Goal: Communication & Community: Answer question/provide support

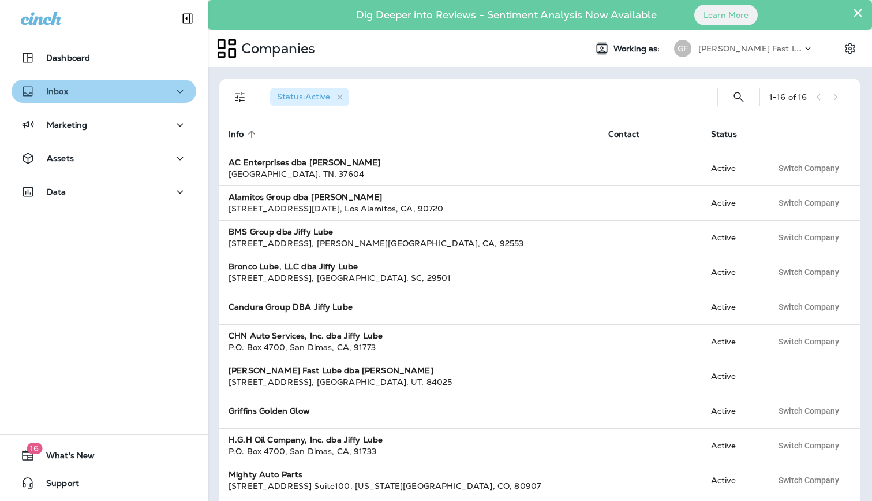
click at [64, 99] on button "Inbox" at bounding box center [104, 91] width 185 height 23
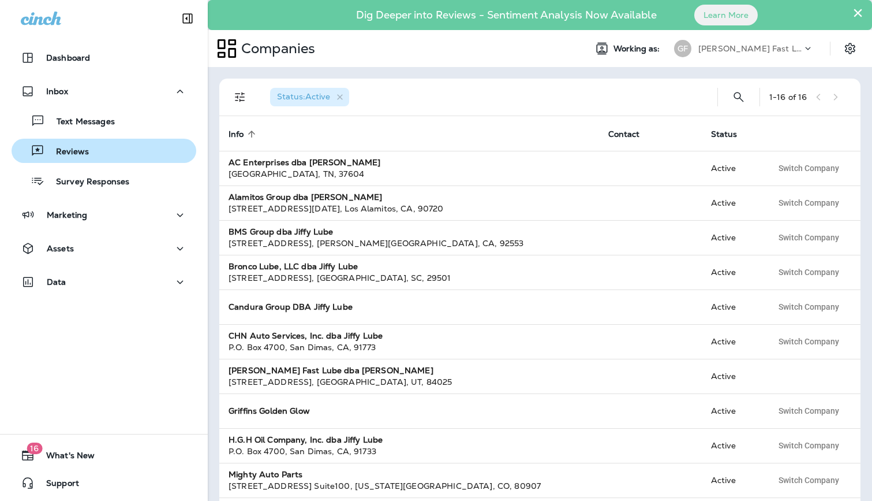
click at [94, 152] on div "Reviews" at bounding box center [104, 150] width 176 height 17
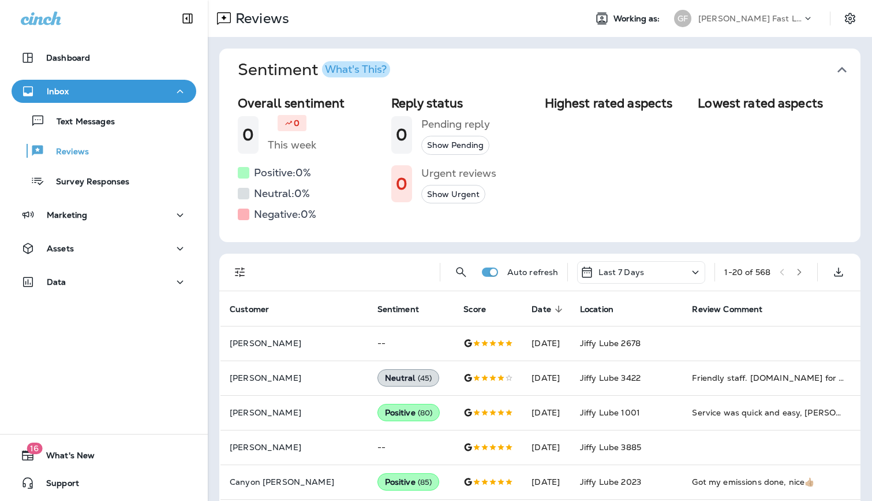
click at [251, 270] on button "Filters" at bounding box center [240, 271] width 23 height 23
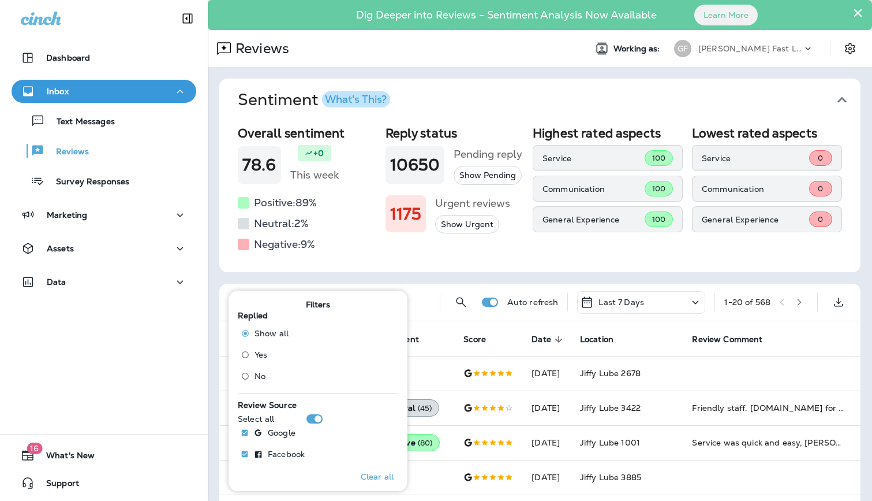
click at [265, 368] on label "No" at bounding box center [262, 376] width 53 height 18
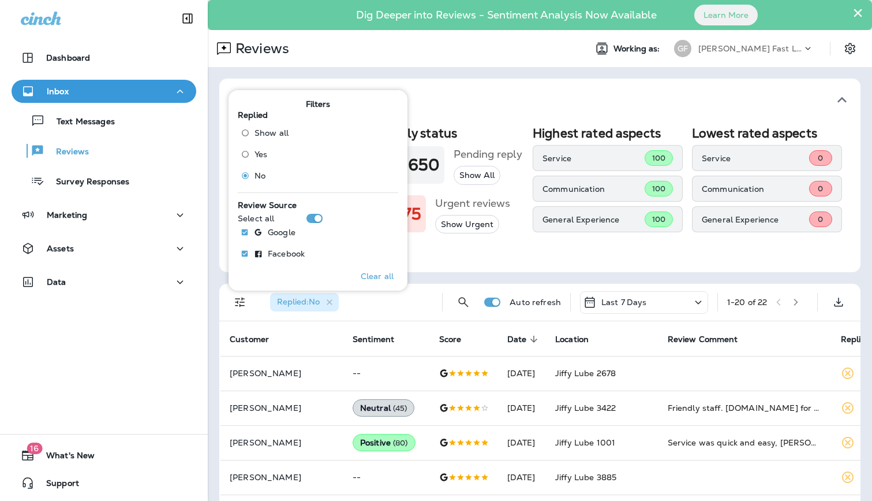
click at [685, 251] on div "Overall sentiment 78.6 +0 This week Positive: 89 % Neutral: 2 % Negative: 9 % R…" at bounding box center [540, 190] width 604 height 128
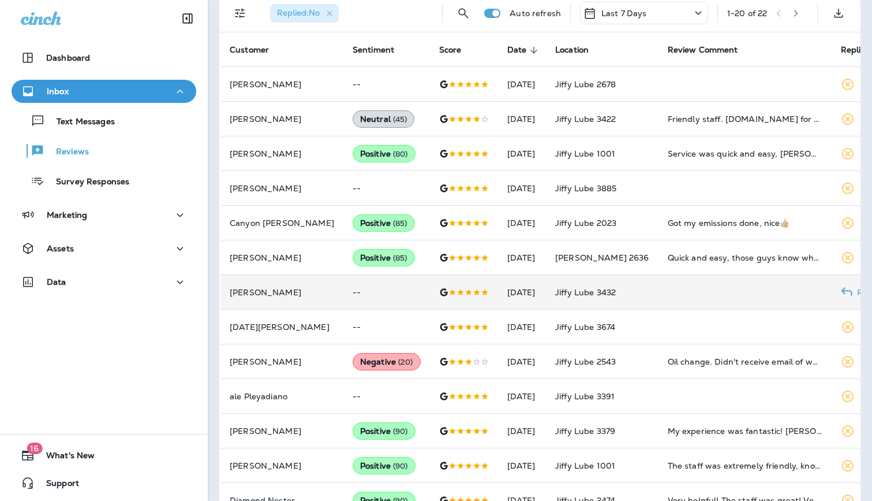
scroll to position [374, 0]
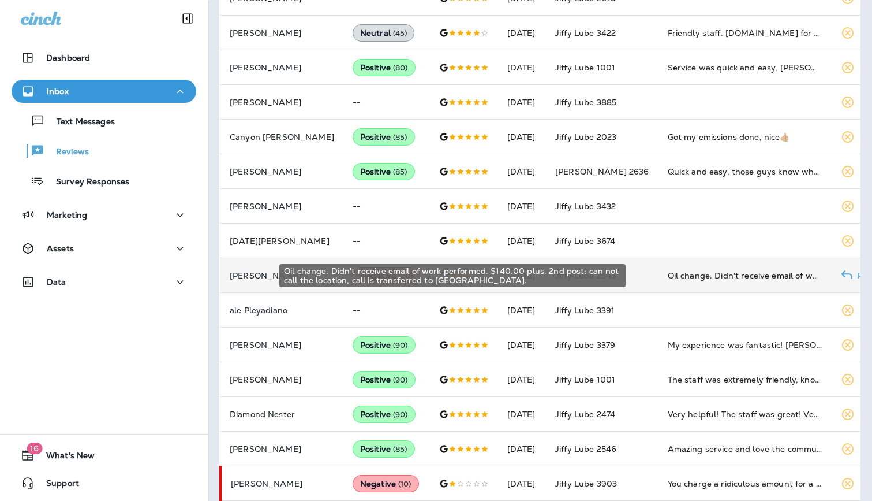
click at [708, 275] on div "Oil change. Didn't receive email of work performed. $140.00 plus. 2nd post: can…" at bounding box center [745, 276] width 155 height 12
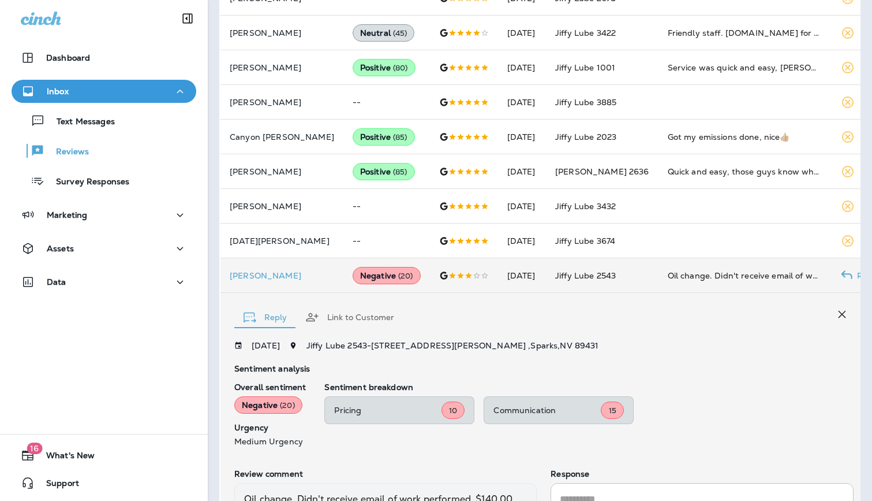
scroll to position [517, 0]
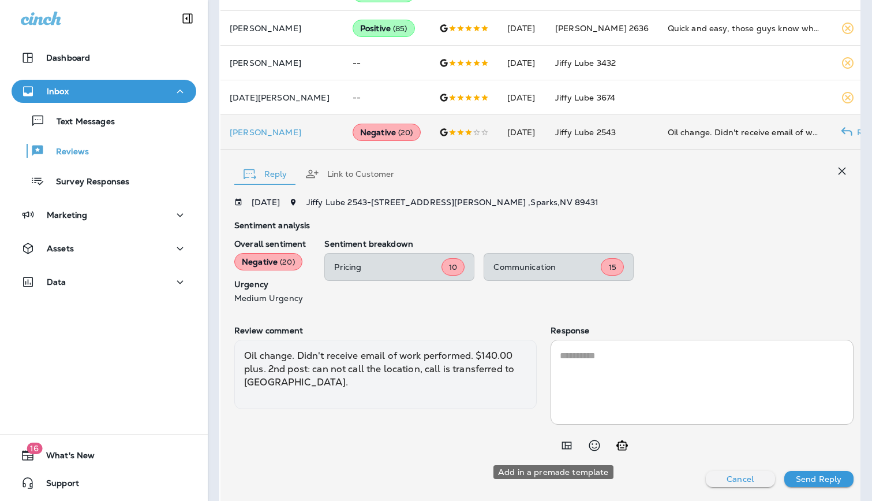
click at [562, 447] on icon "Add in a premade template" at bounding box center [567, 446] width 10 height 8
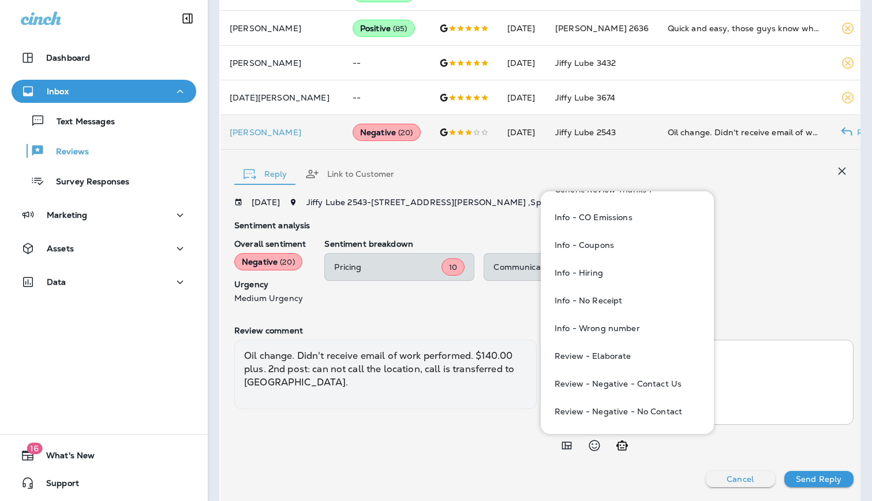
scroll to position [344, 0]
click at [658, 389] on button "Review - Negative - Contact Us" at bounding box center [627, 384] width 155 height 28
type textarea "**********"
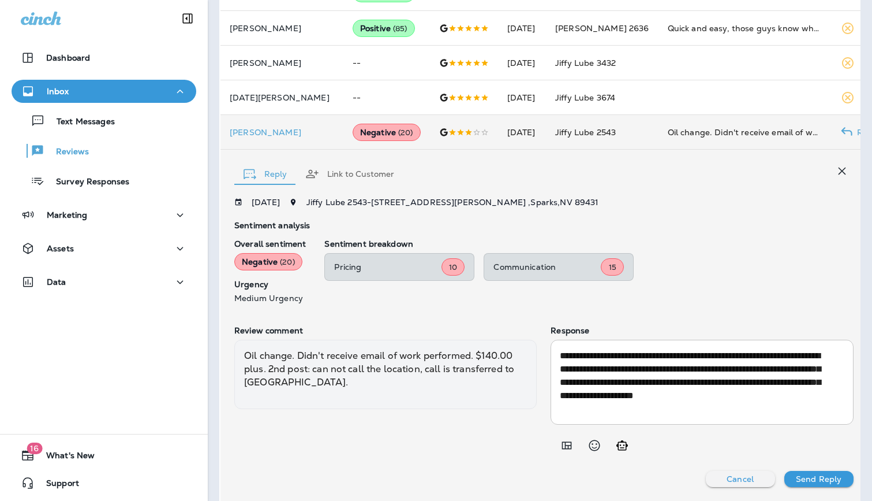
click at [802, 481] on p "Send Reply" at bounding box center [819, 478] width 46 height 9
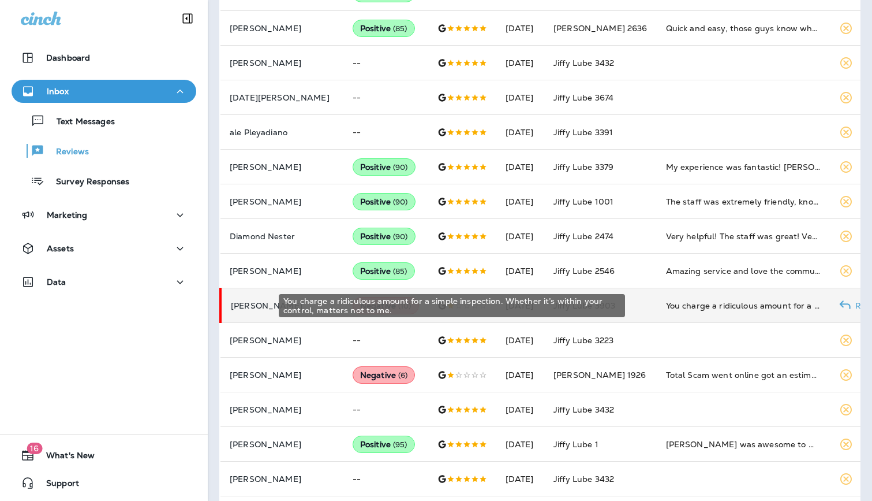
click at [683, 301] on div "You charge a ridiculous amount for a simple inspection. Whether it’s within you…" at bounding box center [743, 306] width 155 height 12
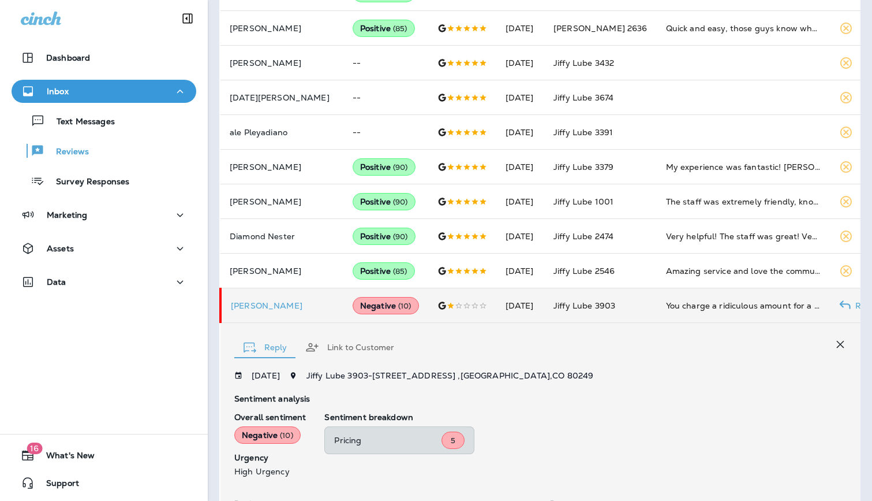
scroll to position [690, 0]
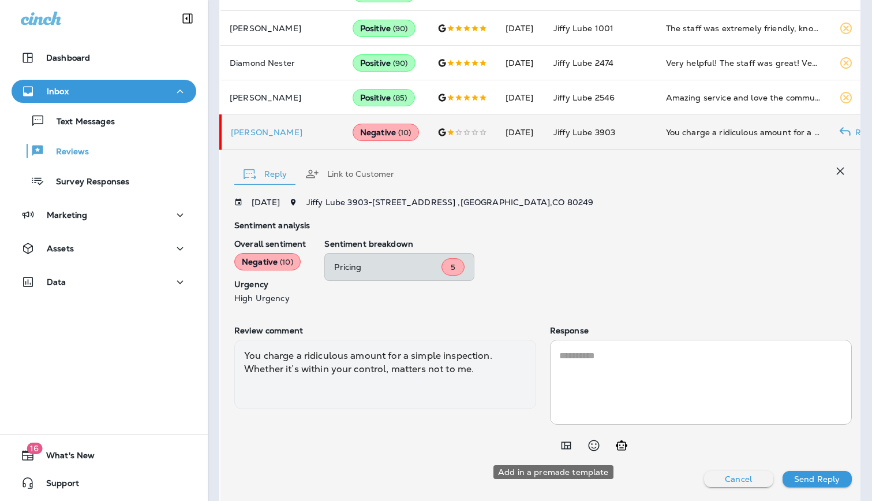
click at [559, 445] on icon "Add in a premade template" at bounding box center [566, 445] width 14 height 14
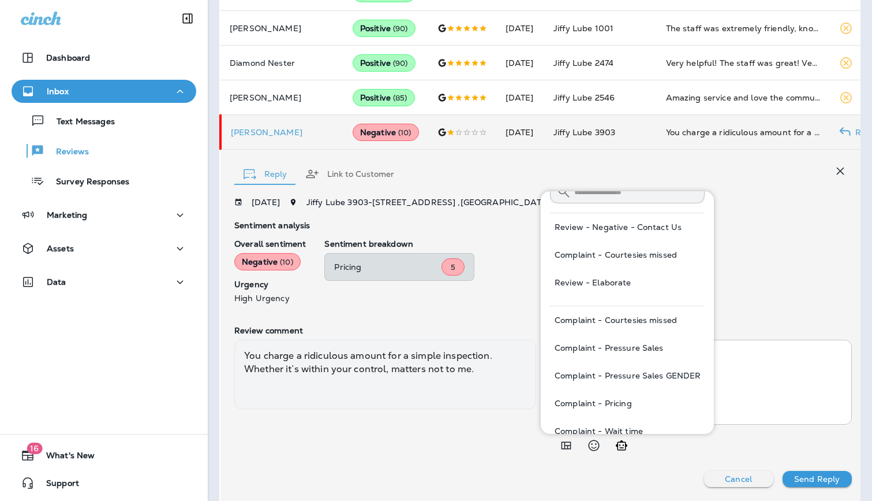
scroll to position [44, 0]
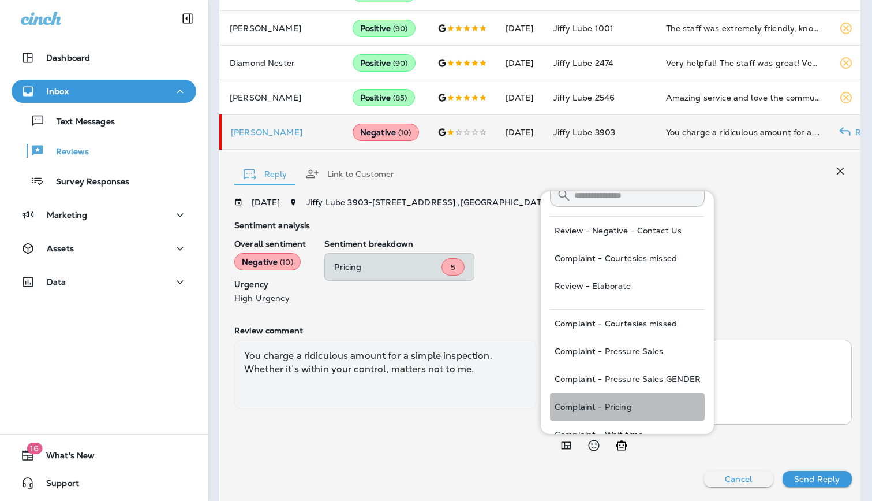
click at [598, 402] on button "Complaint - Pricing" at bounding box center [627, 407] width 155 height 28
type textarea "**********"
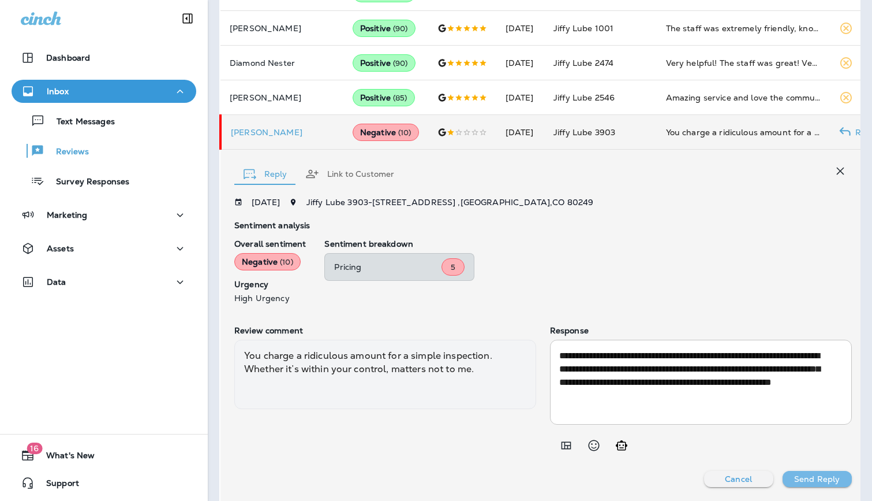
click at [806, 480] on p "Send Reply" at bounding box center [817, 478] width 46 height 9
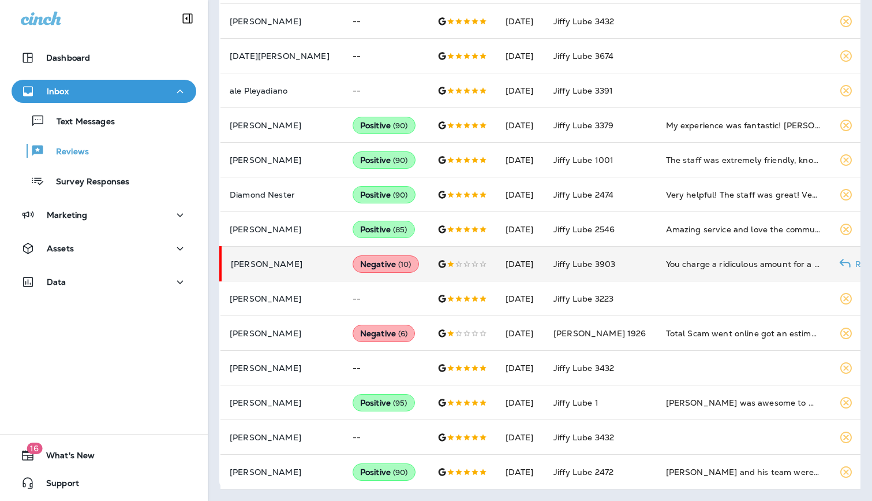
scroll to position [559, 0]
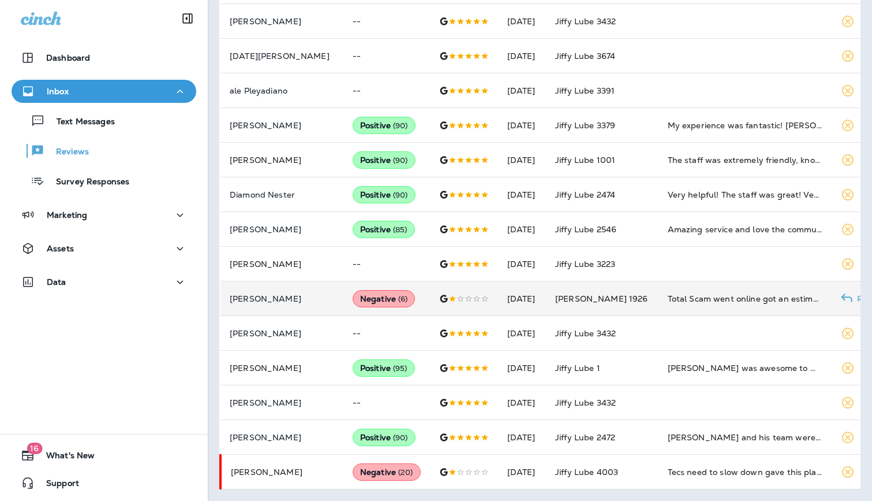
click at [712, 307] on td "Total Scam went online got an estimate and then when I went in they charged me …" at bounding box center [745, 298] width 173 height 35
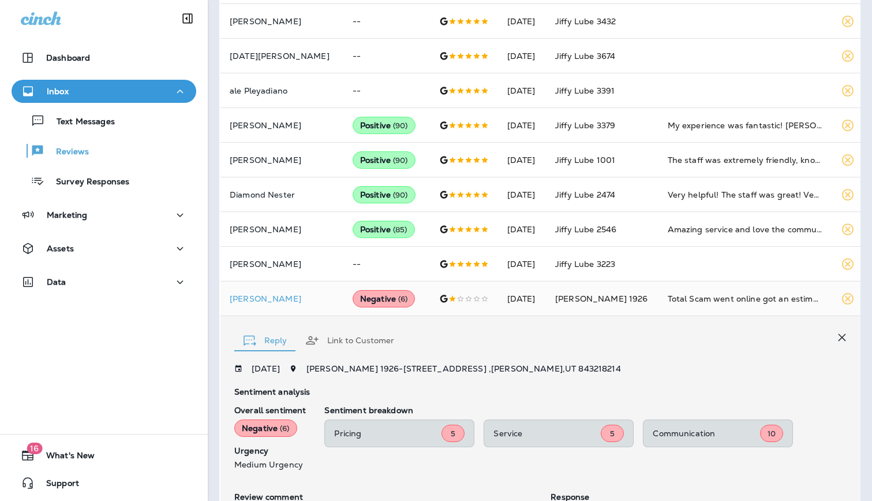
scroll to position [725, 0]
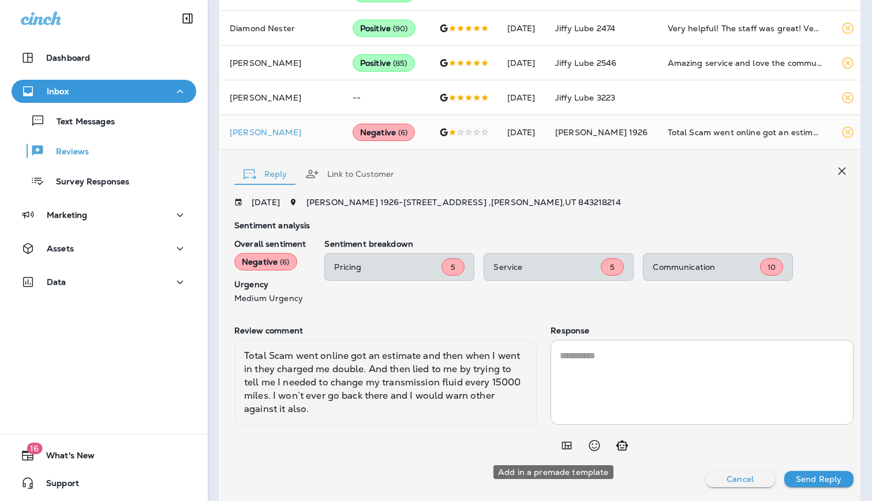
click at [562, 446] on icon "Add in a premade template" at bounding box center [567, 446] width 10 height 8
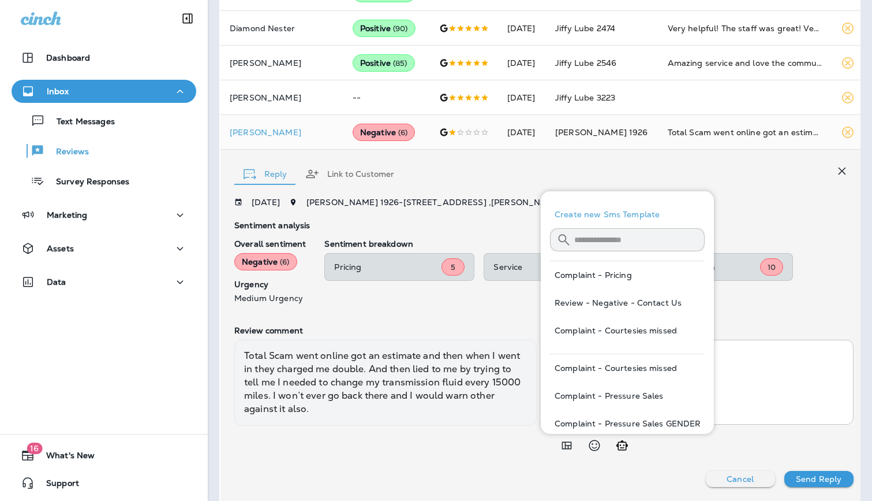
click at [683, 303] on button "Review - Negative - Contact Us" at bounding box center [627, 303] width 155 height 28
type textarea "**********"
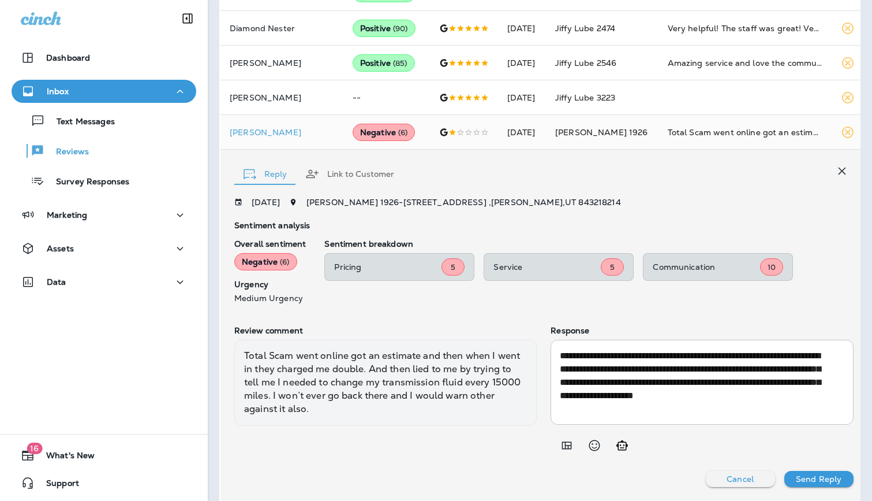
click at [796, 481] on p "Send Reply" at bounding box center [819, 478] width 46 height 9
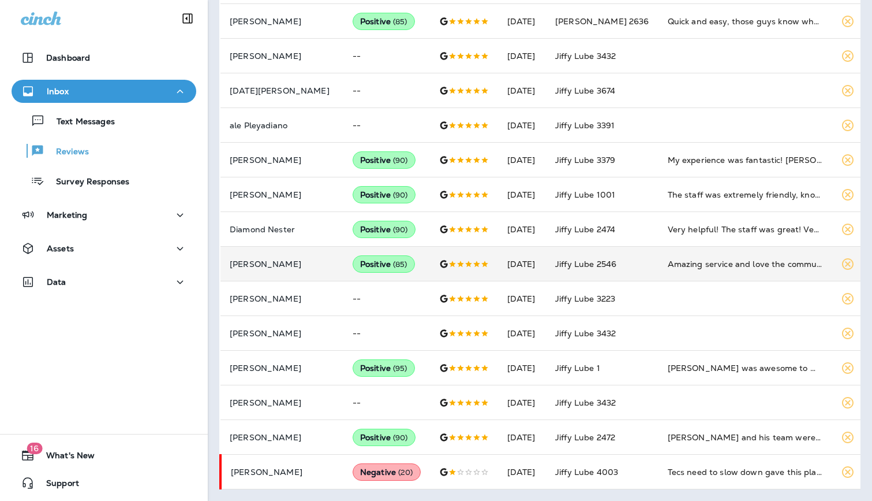
scroll to position [524, 0]
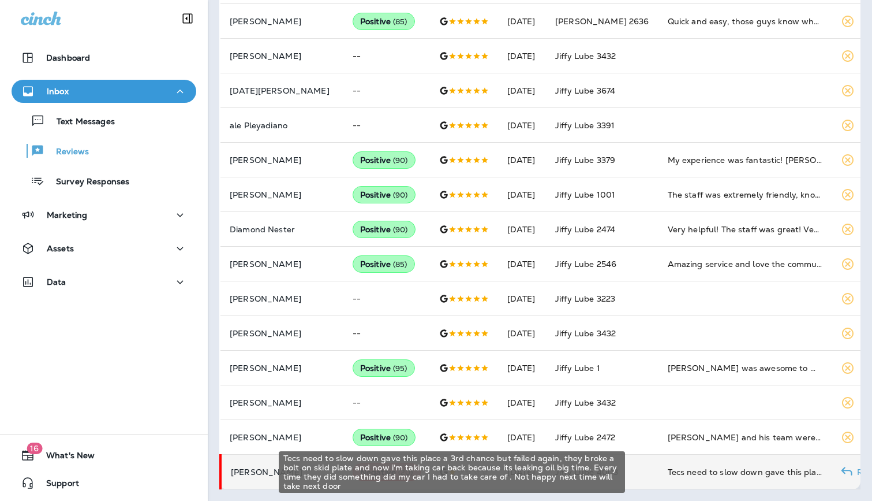
click at [718, 475] on div "Tecs need to slow down gave this place a 3rd chance but failed again, they brok…" at bounding box center [745, 472] width 155 height 12
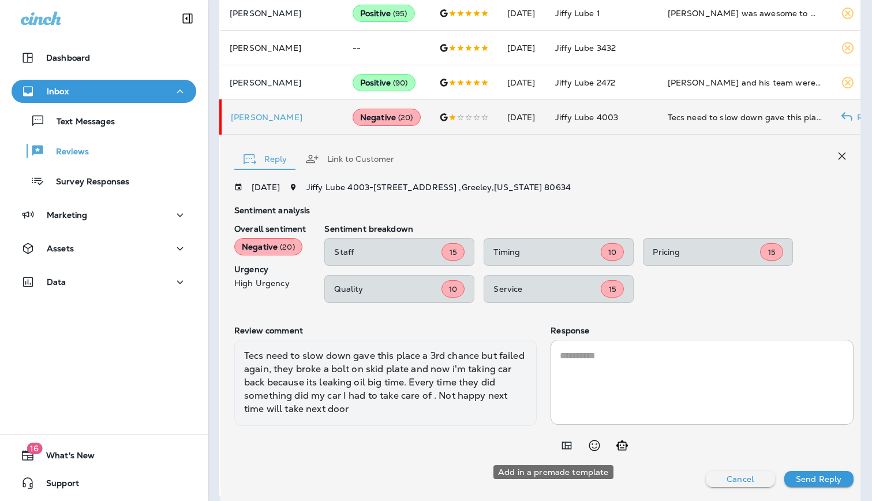
click at [560, 446] on icon "Add in a premade template" at bounding box center [567, 445] width 14 height 14
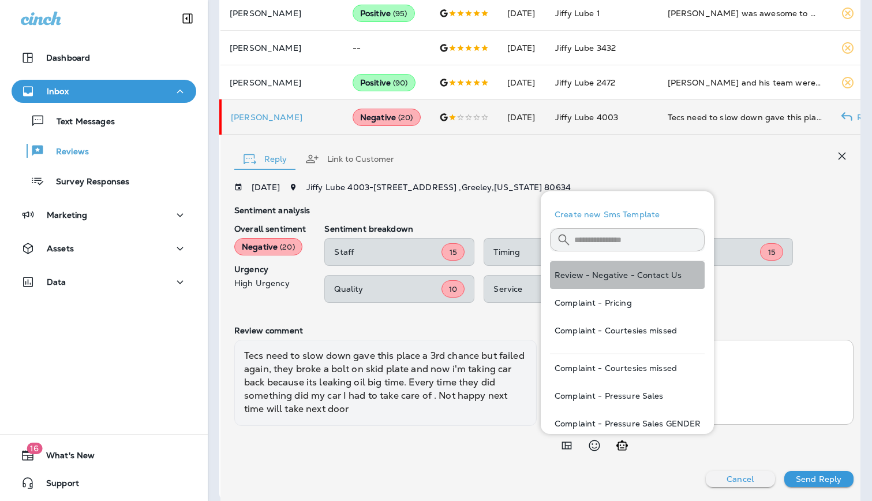
click at [624, 271] on button "Review - Negative - Contact Us" at bounding box center [627, 275] width 155 height 28
type textarea "**********"
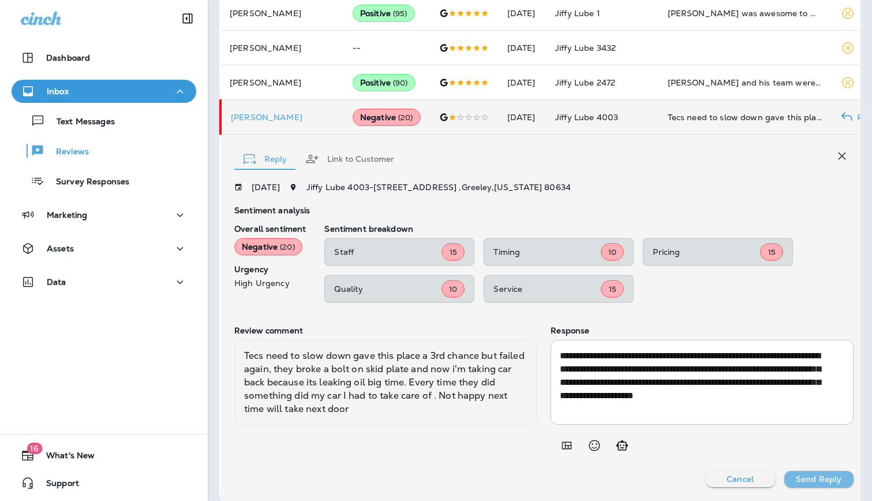
click at [797, 477] on p "Send Reply" at bounding box center [819, 478] width 46 height 9
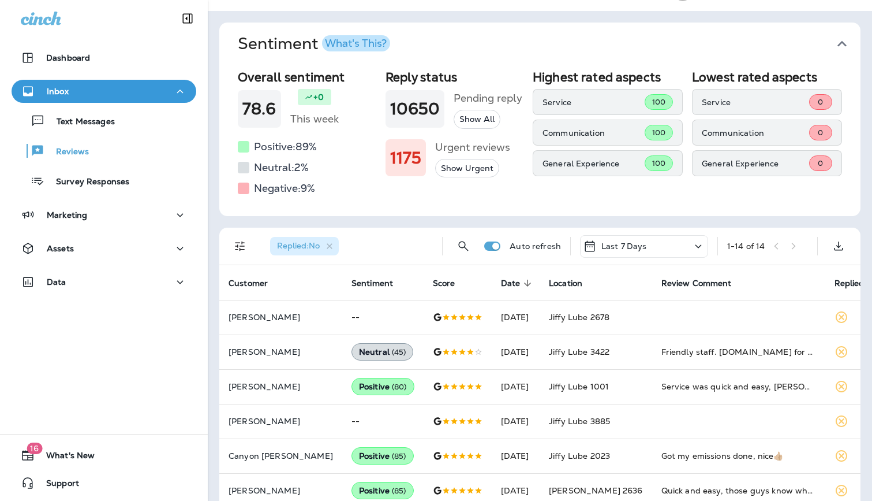
scroll to position [0, 0]
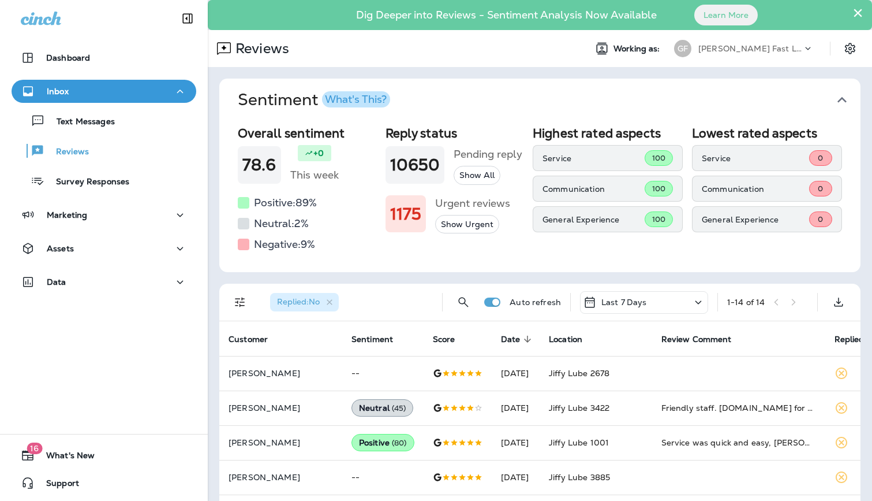
click at [767, 44] on p "[PERSON_NAME] Fast Lube dba [PERSON_NAME]" at bounding box center [751, 48] width 104 height 9
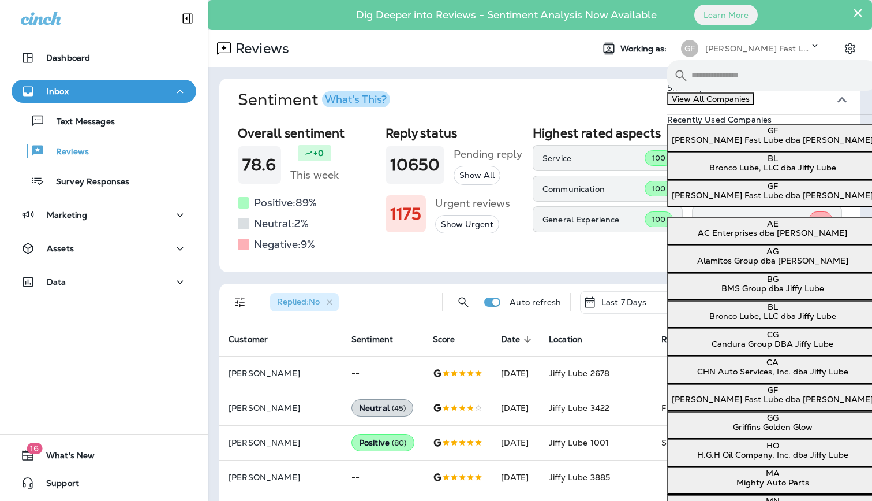
scroll to position [210, 0]
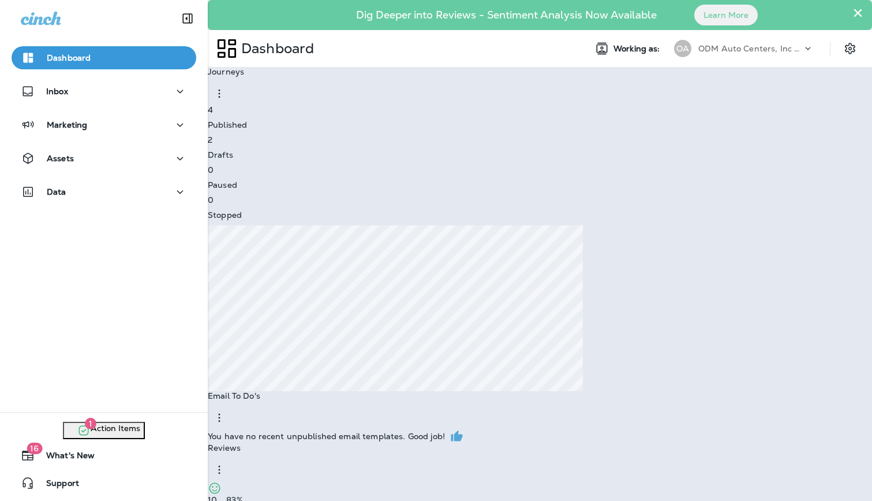
click at [66, 40] on button "Go to Reviews" at bounding box center [33, 32] width 66 height 16
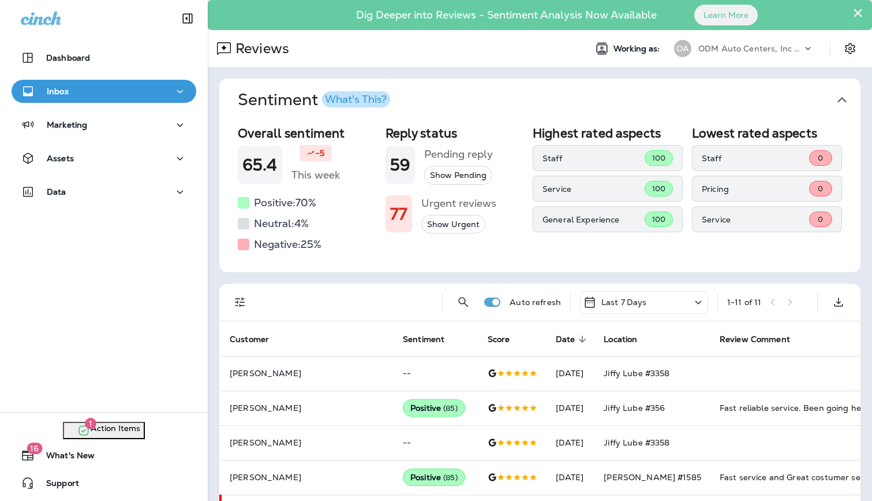
click at [241, 303] on icon "Filters" at bounding box center [240, 302] width 14 height 14
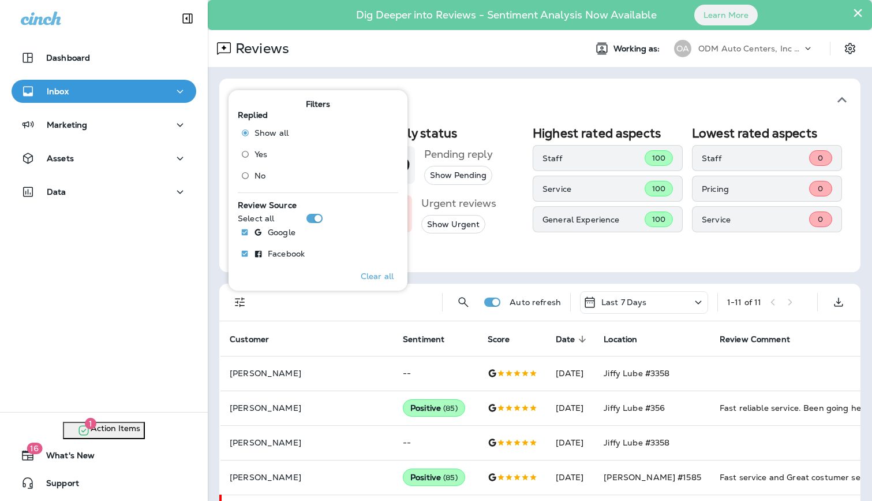
click at [261, 174] on span "No" at bounding box center [260, 175] width 11 height 9
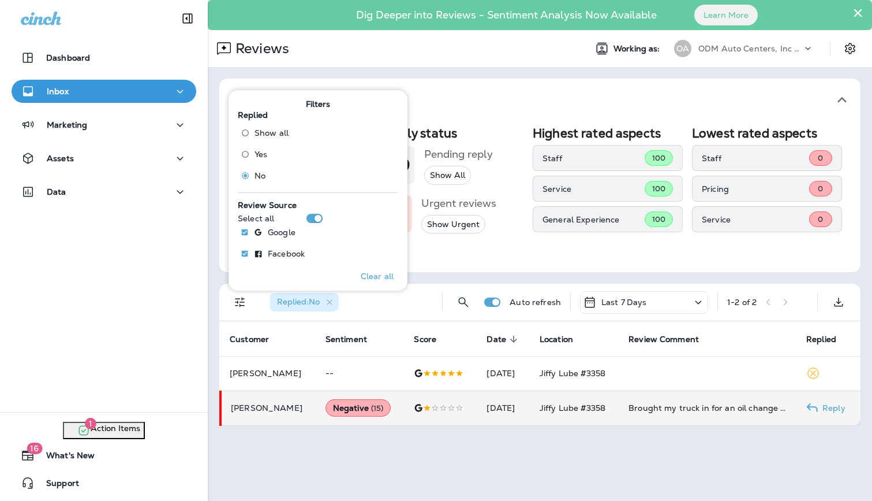
click at [729, 401] on td "Brought my truck in for an oil change and was over charged. Yeah it takes 12 qu…" at bounding box center [708, 407] width 178 height 35
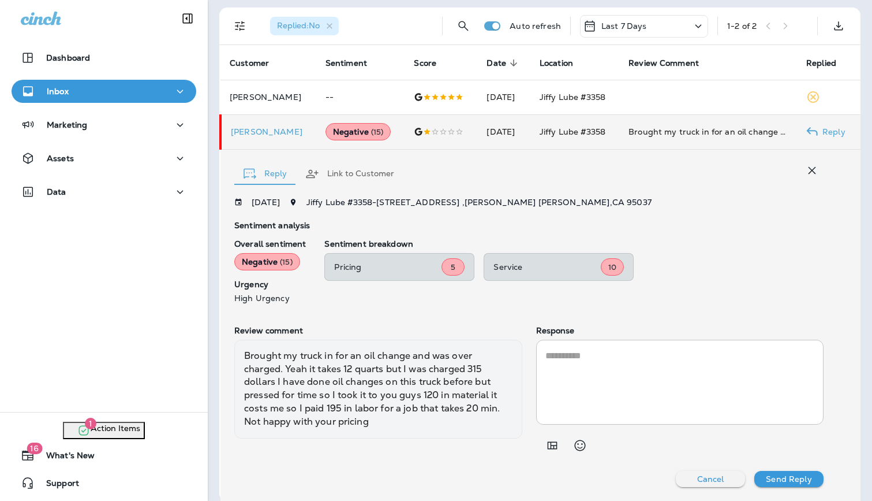
scroll to position [275, 0]
drag, startPoint x: 555, startPoint y: 445, endPoint x: 562, endPoint y: 446, distance: 6.5
click at [555, 445] on icon "Add in a premade template" at bounding box center [552, 445] width 10 height 8
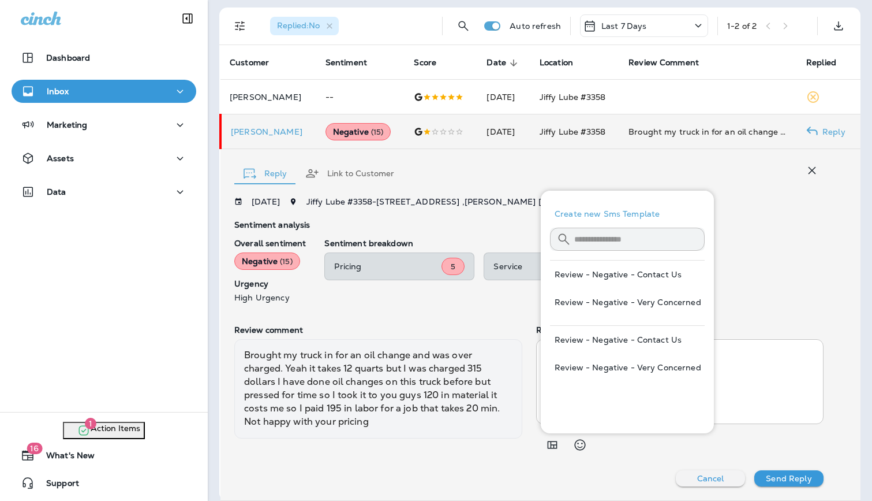
click at [670, 279] on button "Review - Negative - Contact Us" at bounding box center [627, 274] width 155 height 28
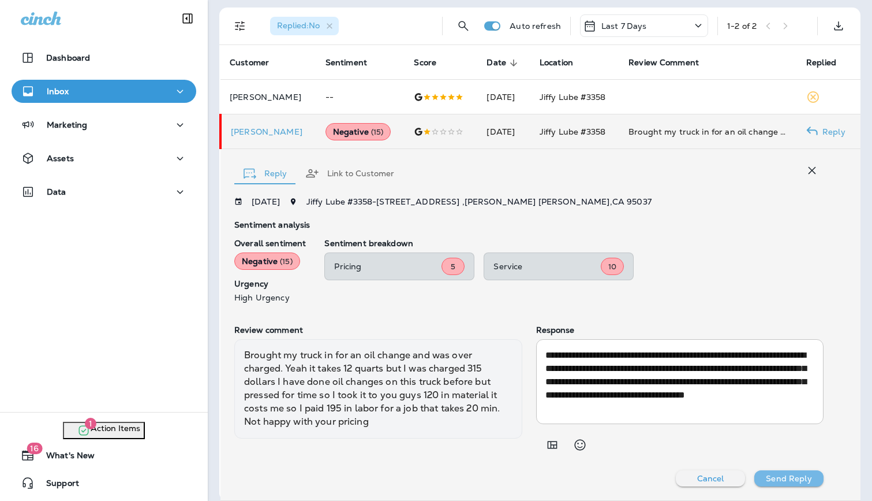
click at [804, 484] on button "Send Reply" at bounding box center [789, 478] width 69 height 16
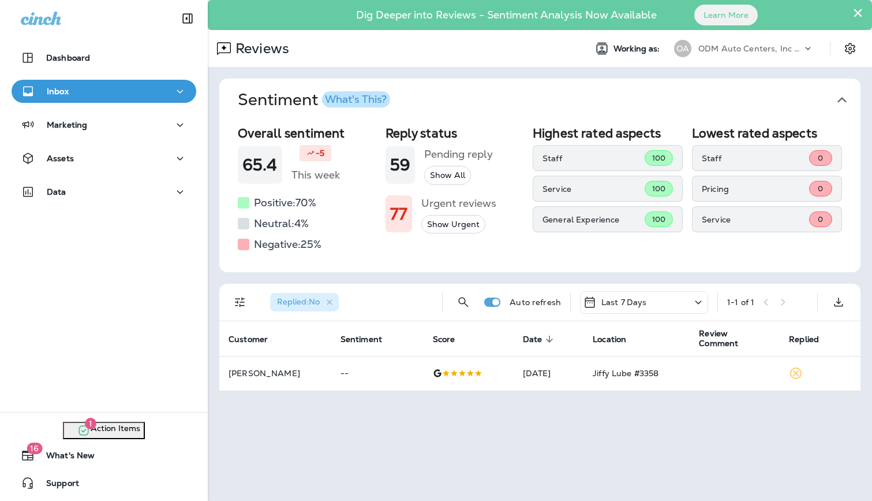
click at [240, 298] on icon "Filters" at bounding box center [240, 302] width 10 height 10
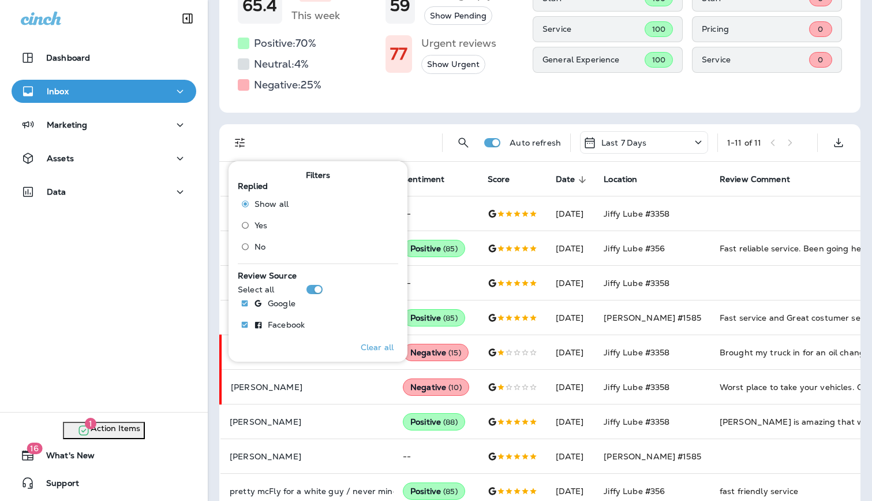
scroll to position [158, 0]
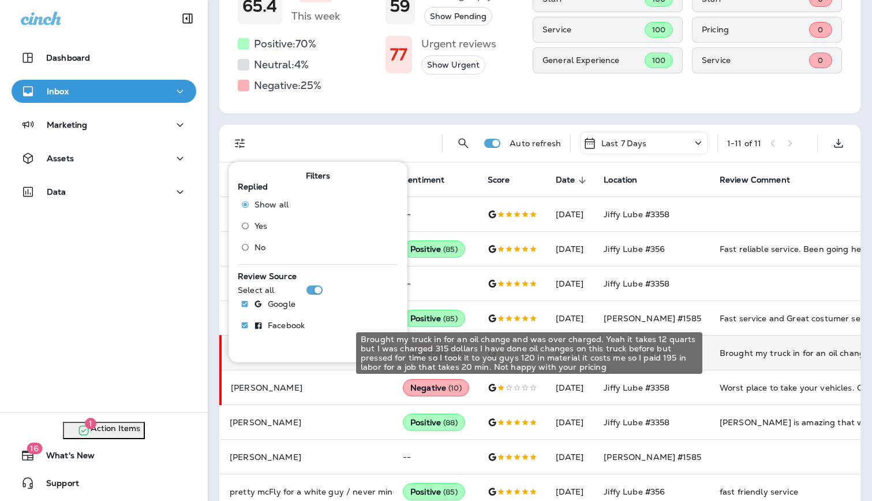
click at [736, 355] on div "Brought my truck in for an oil change and was over charged. Yeah it takes 12 qu…" at bounding box center [797, 353] width 155 height 12
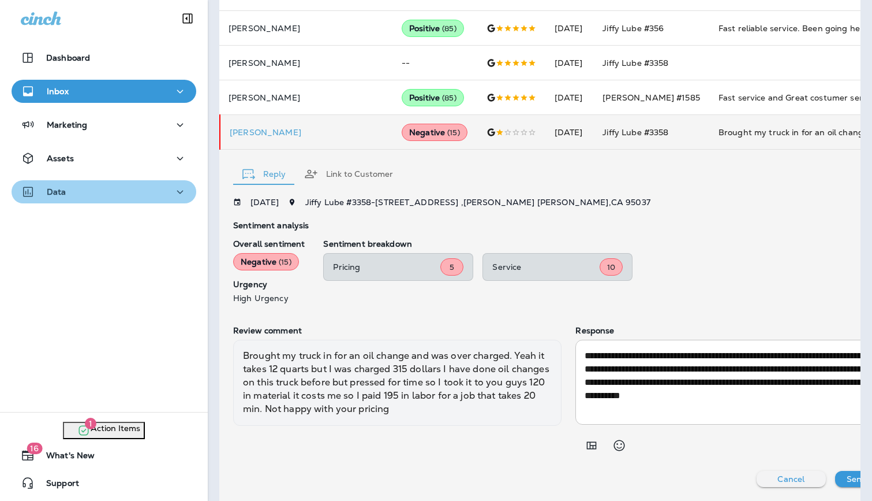
click at [76, 192] on div "Data" at bounding box center [104, 192] width 166 height 14
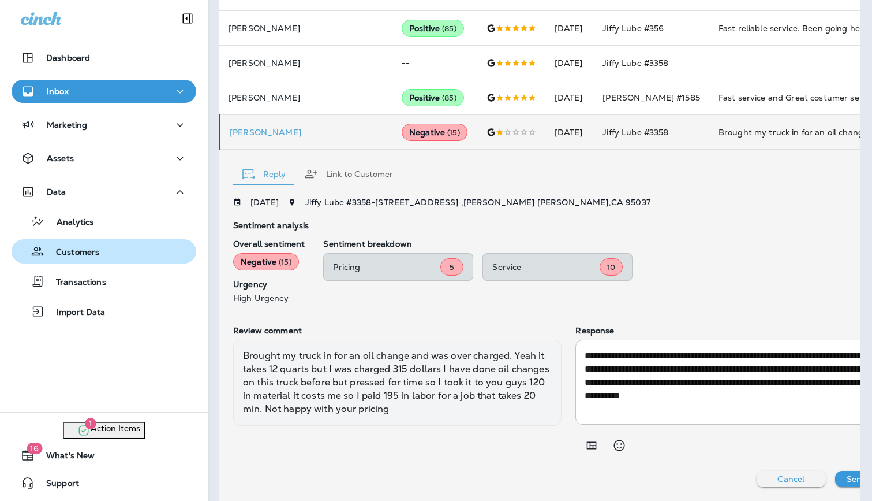
click at [97, 255] on p "Customers" at bounding box center [71, 252] width 55 height 11
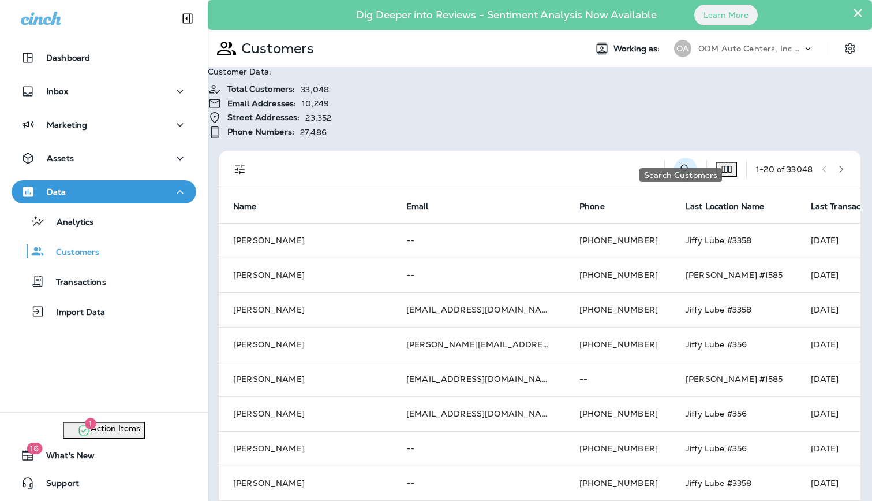
click at [679, 162] on icon "Search Customers" at bounding box center [686, 169] width 14 height 14
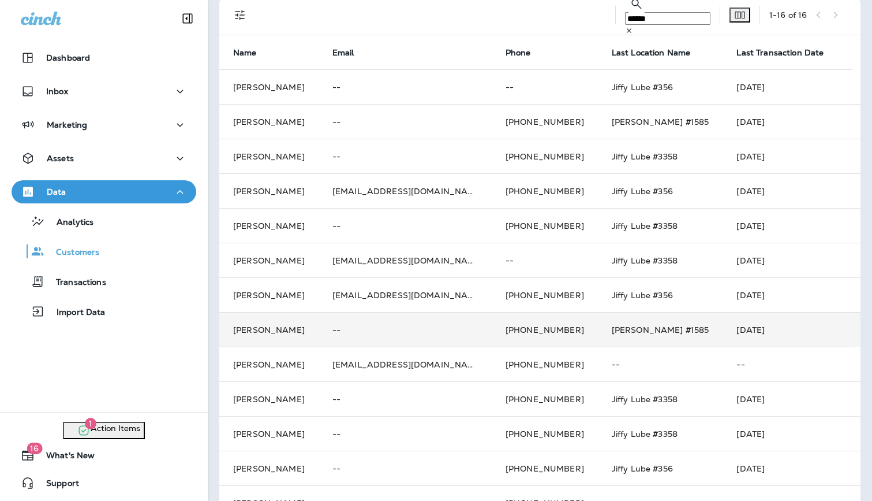
scroll to position [154, 0]
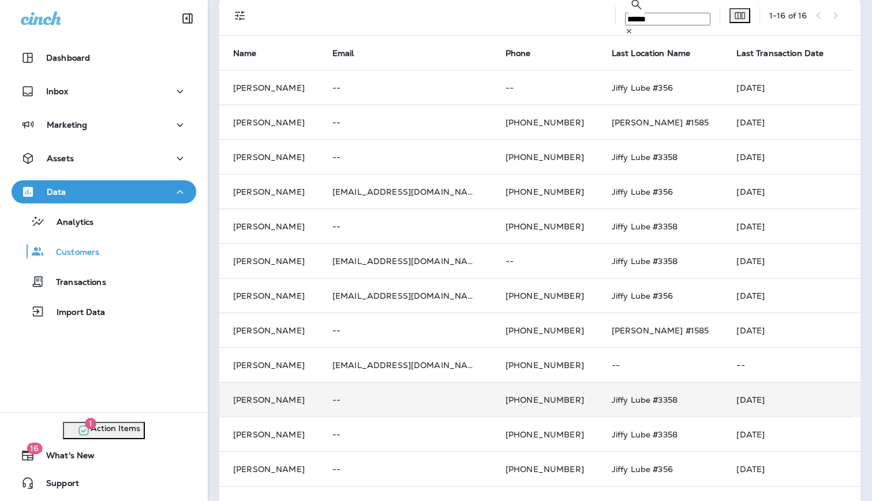
type input "******"
click at [537, 383] on td "[PHONE_NUMBER]" at bounding box center [545, 399] width 106 height 35
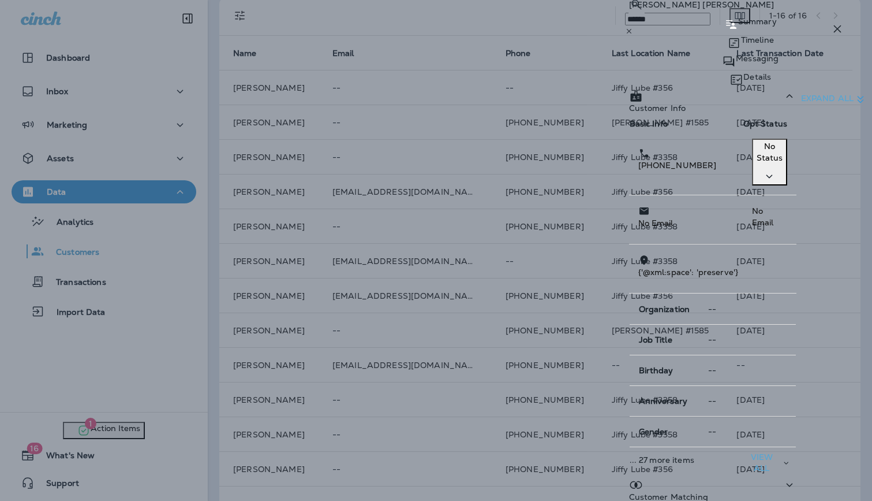
click at [771, 72] on p "Details" at bounding box center [758, 76] width 28 height 9
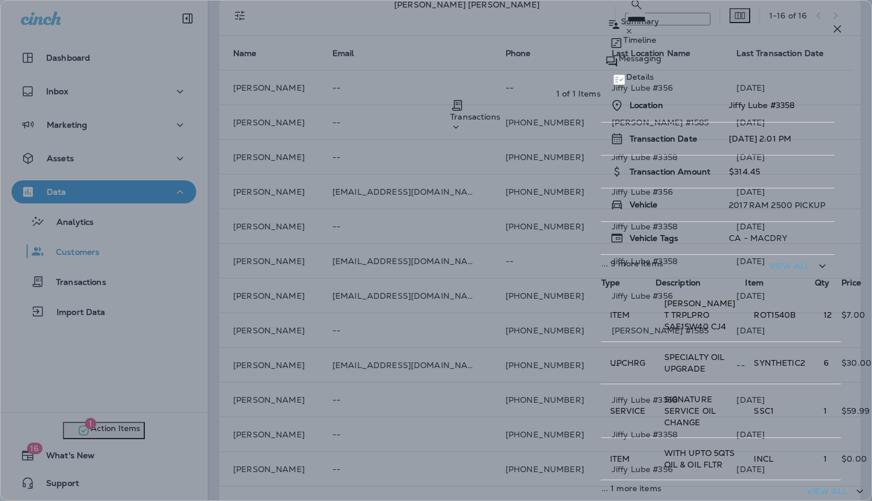
scroll to position [142, 0]
click at [807, 484] on div "View all" at bounding box center [837, 491] width 60 height 14
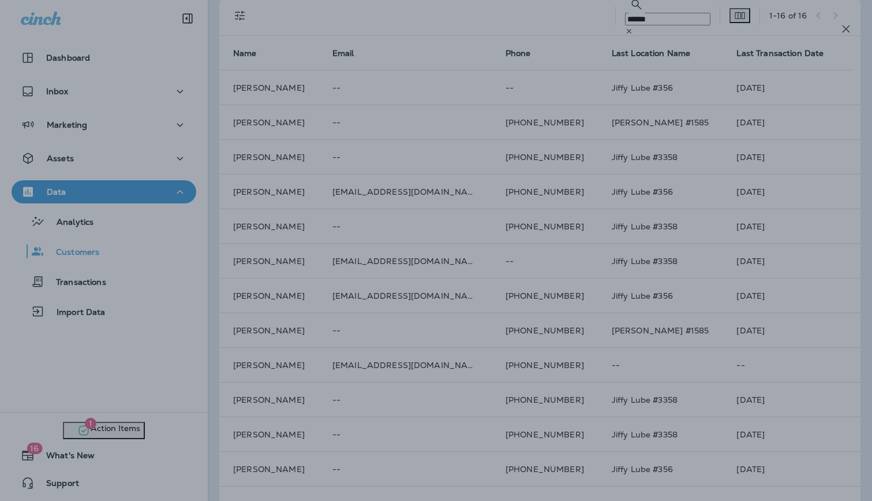
click at [401, 165] on div at bounding box center [445, 250] width 872 height 501
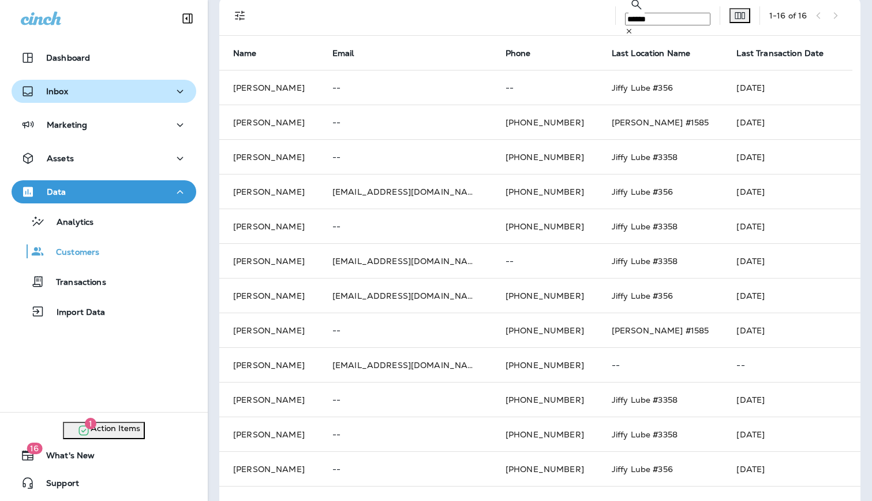
click at [46, 87] on p "Inbox" at bounding box center [57, 91] width 22 height 9
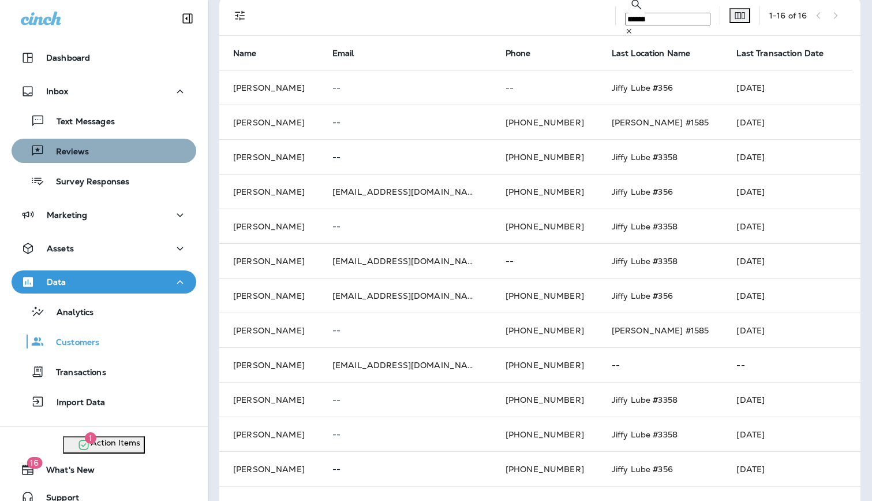
click at [70, 155] on p "Reviews" at bounding box center [66, 152] width 44 height 11
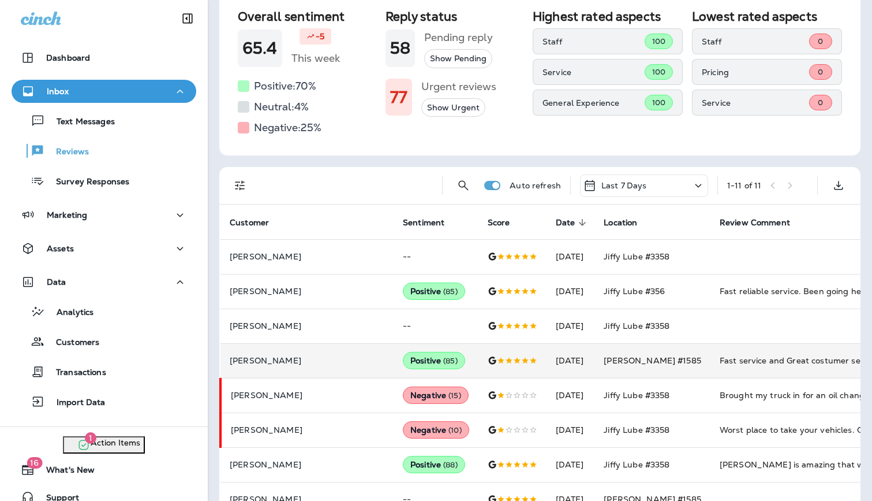
scroll to position [122, 0]
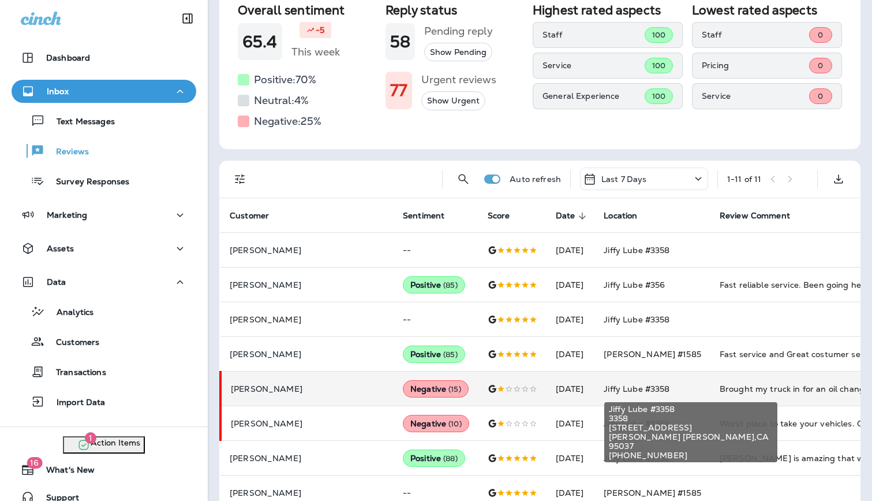
click at [647, 389] on span "Jiffy Lube #3358" at bounding box center [637, 388] width 66 height 10
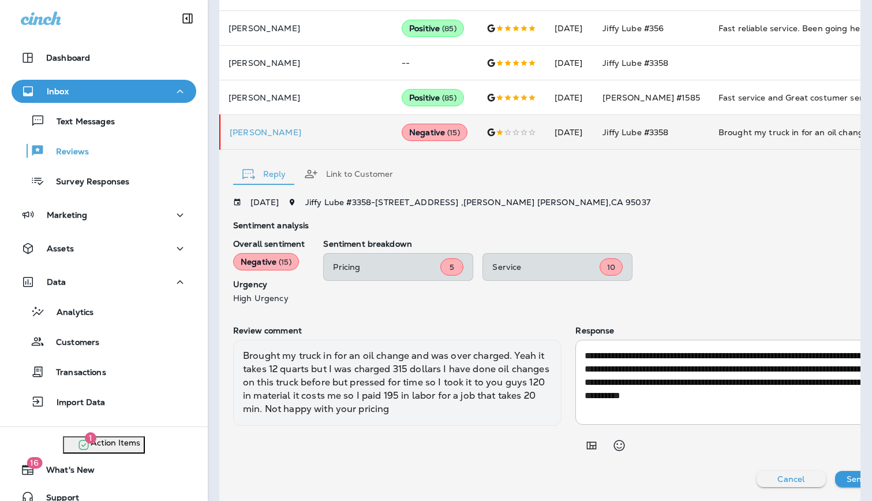
click at [362, 173] on button "Link to Customer" at bounding box center [348, 174] width 107 height 42
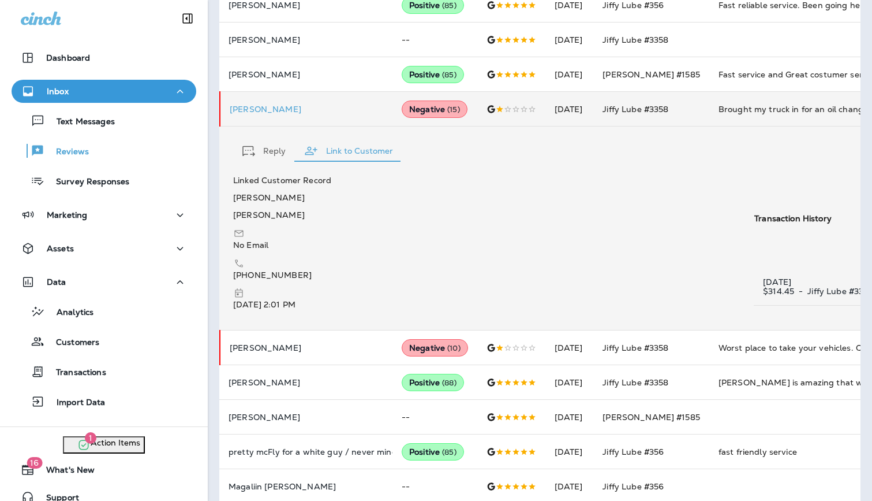
scroll to position [0, 73]
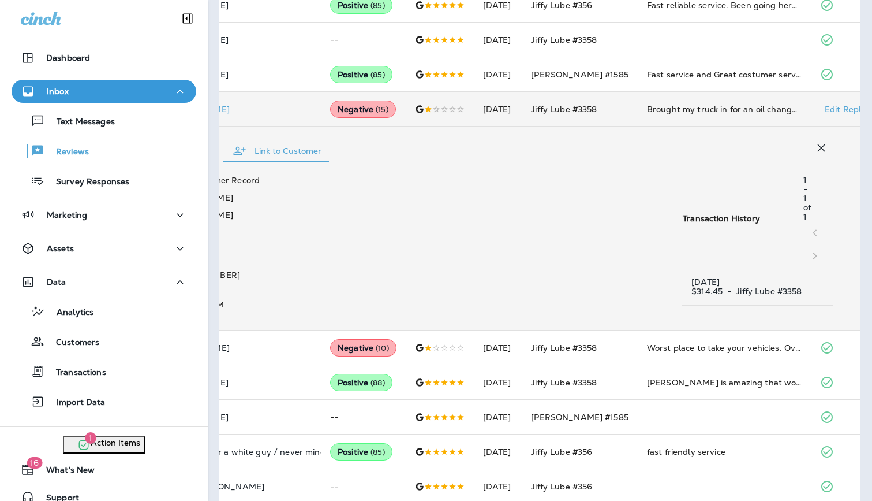
click at [817, 147] on icon "button" at bounding box center [822, 148] width 14 height 14
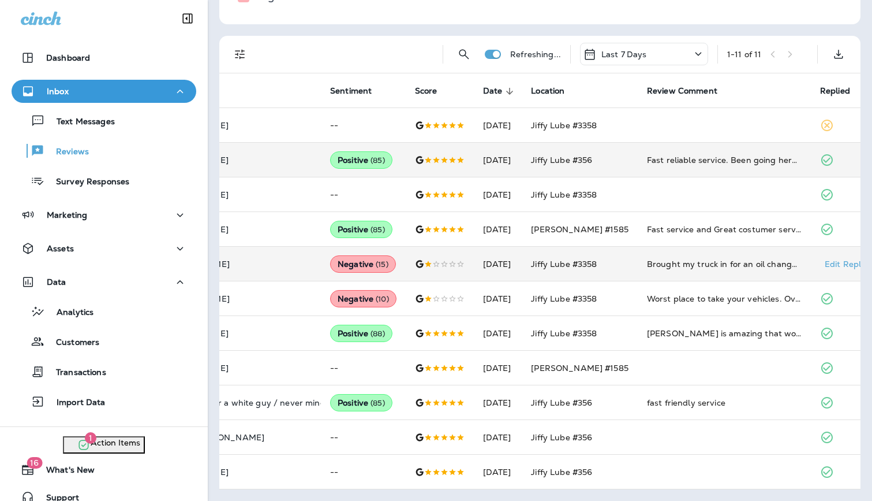
scroll to position [247, 0]
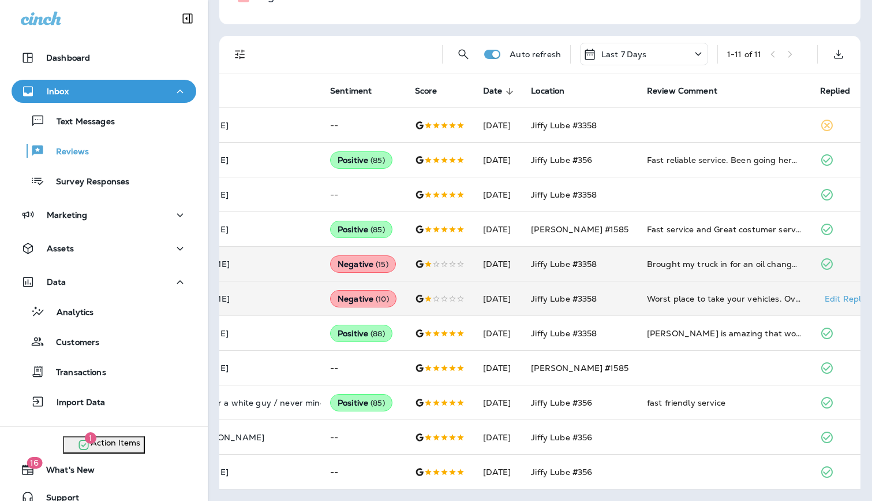
click at [559, 292] on td "Jiffy Lube #3358" at bounding box center [580, 298] width 116 height 35
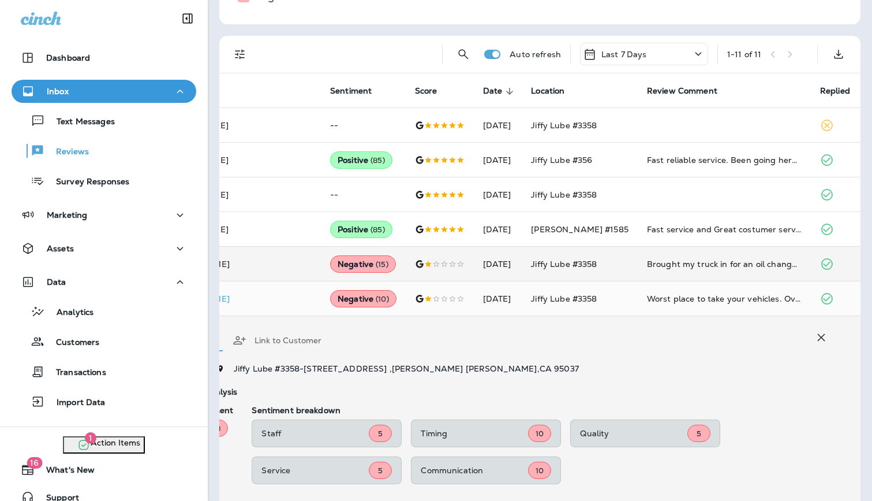
scroll to position [428, 0]
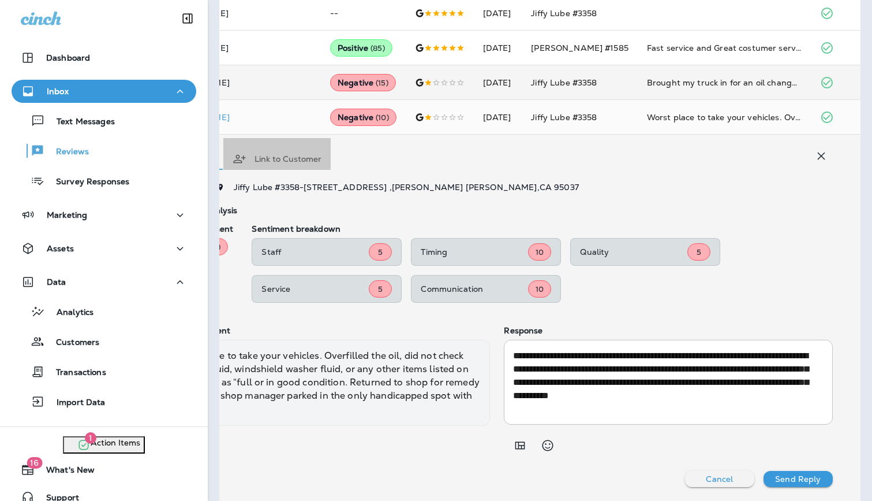
click at [296, 154] on button "Link to Customer" at bounding box center [276, 159] width 107 height 42
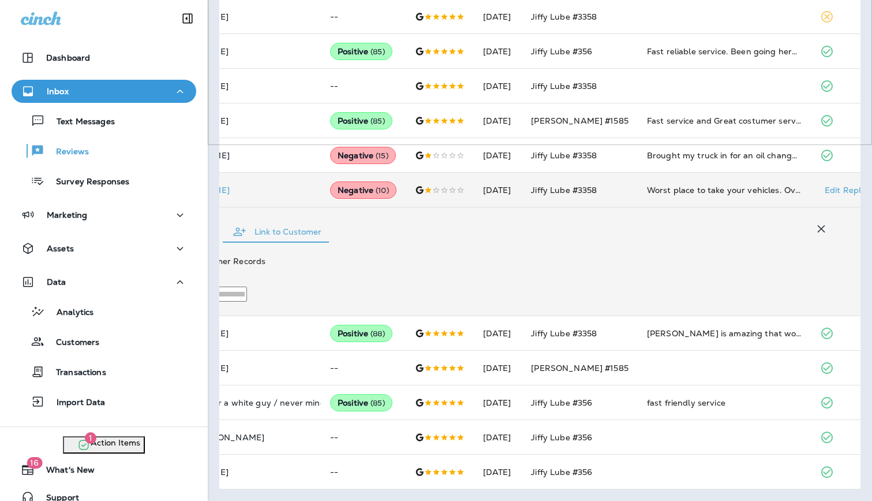
scroll to position [0, 0]
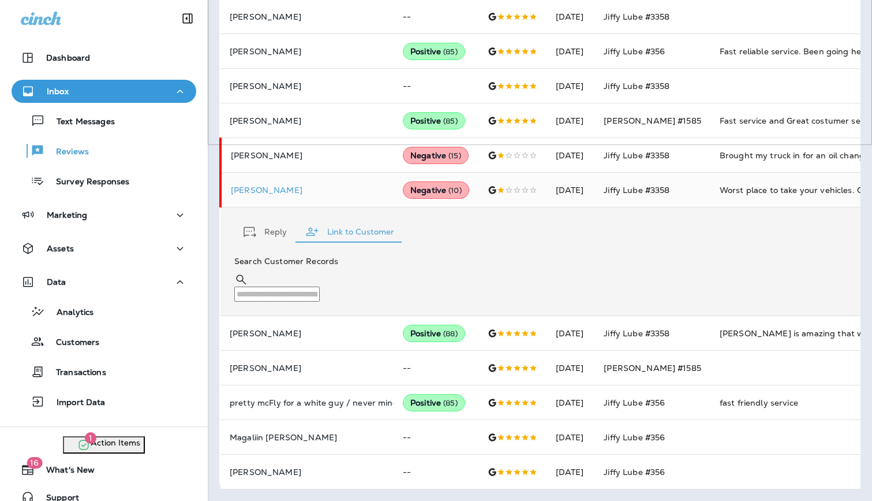
click at [320, 289] on input "text" at bounding box center [276, 293] width 85 height 15
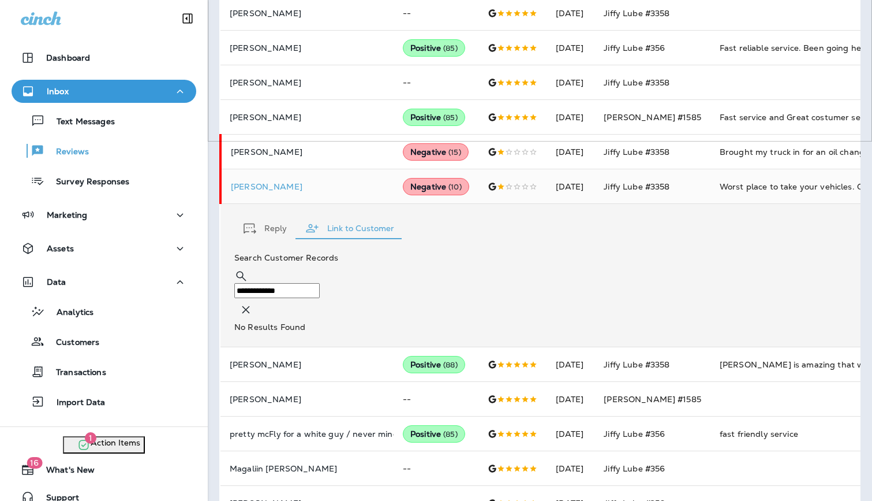
click at [320, 288] on input "**********" at bounding box center [276, 290] width 85 height 15
type input "**********"
click at [88, 146] on div "Reviews" at bounding box center [104, 150] width 176 height 17
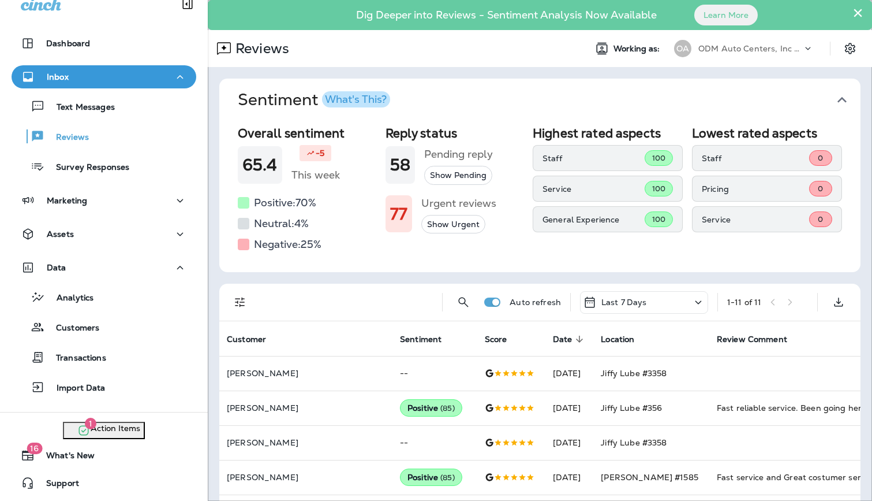
click at [746, 55] on div "ODM Auto Centers, Inc DBA Jiffy Lube" at bounding box center [751, 48] width 104 height 17
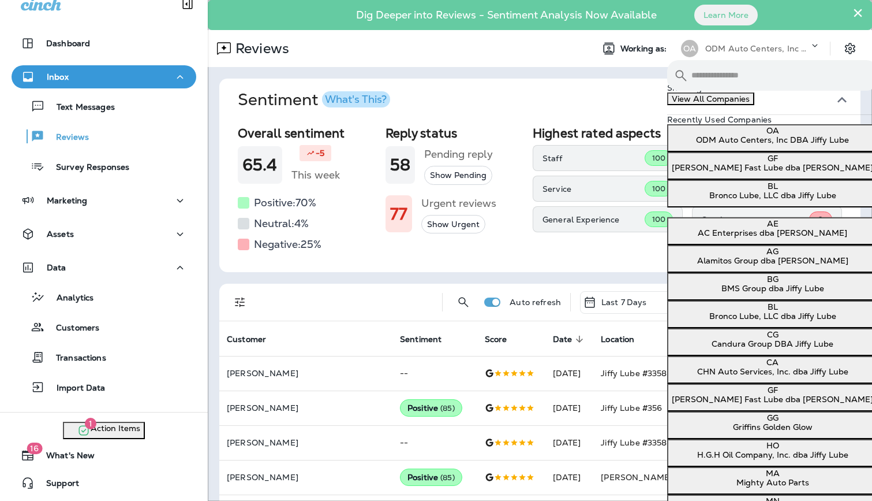
scroll to position [298, 0]
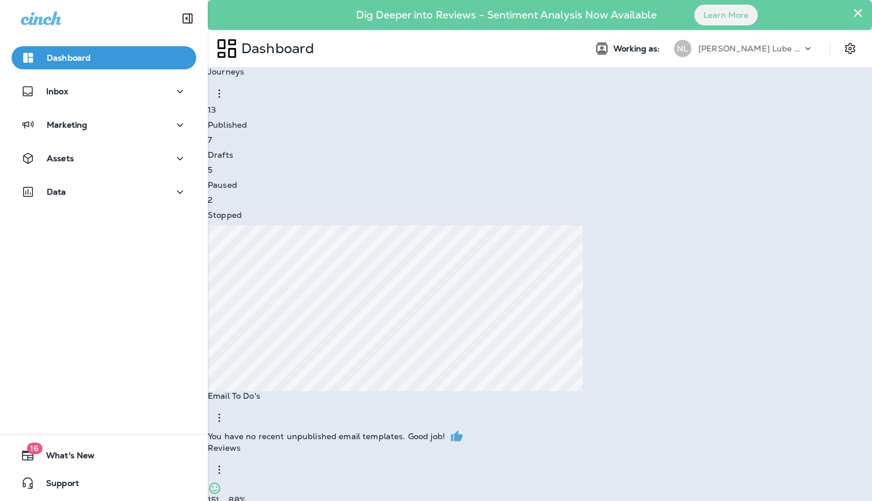
click at [61, 37] on p "Go to Reviews" at bounding box center [33, 32] width 57 height 9
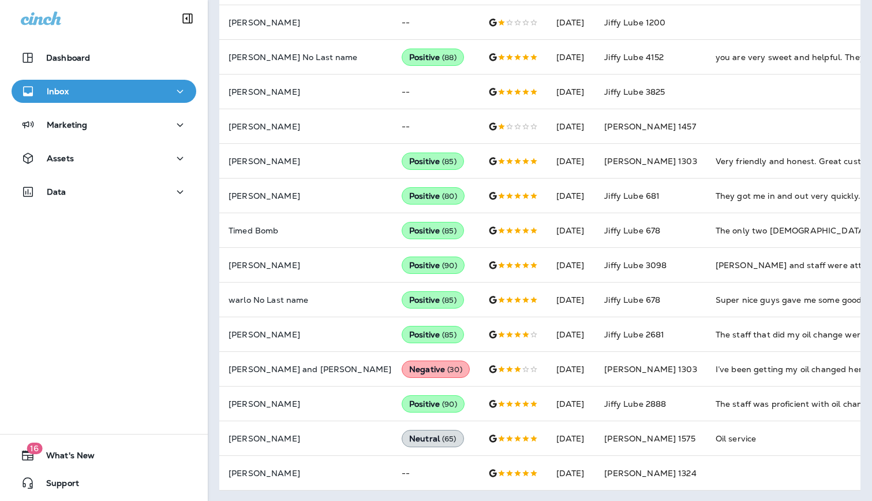
scroll to position [559, 0]
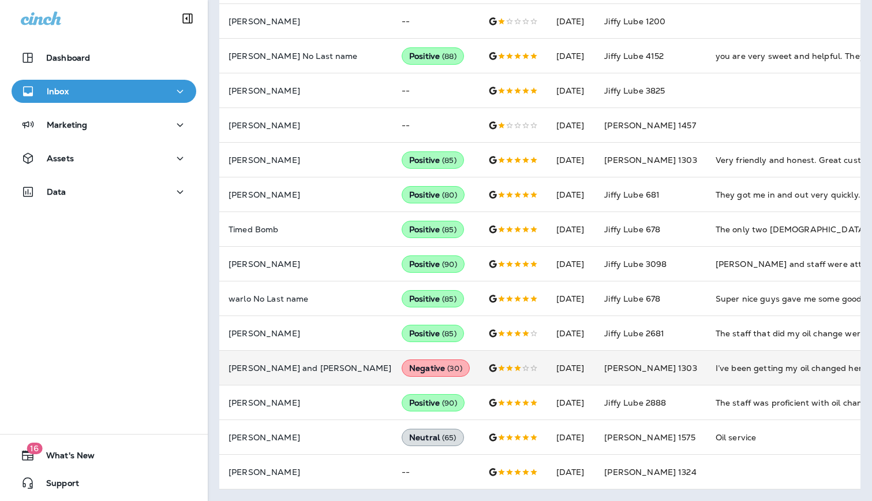
click at [740, 372] on div "I’ve been getting my oil changed here for years.. this time, they locked my car…" at bounding box center [793, 368] width 155 height 12
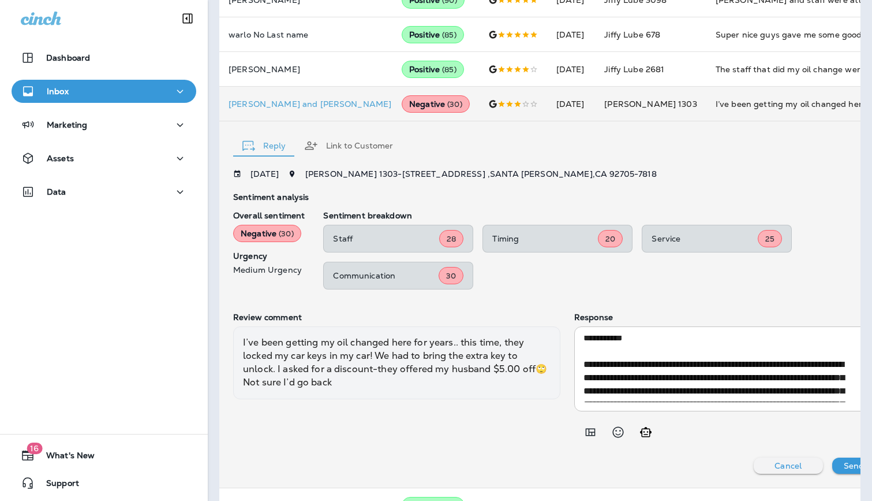
scroll to position [0, 0]
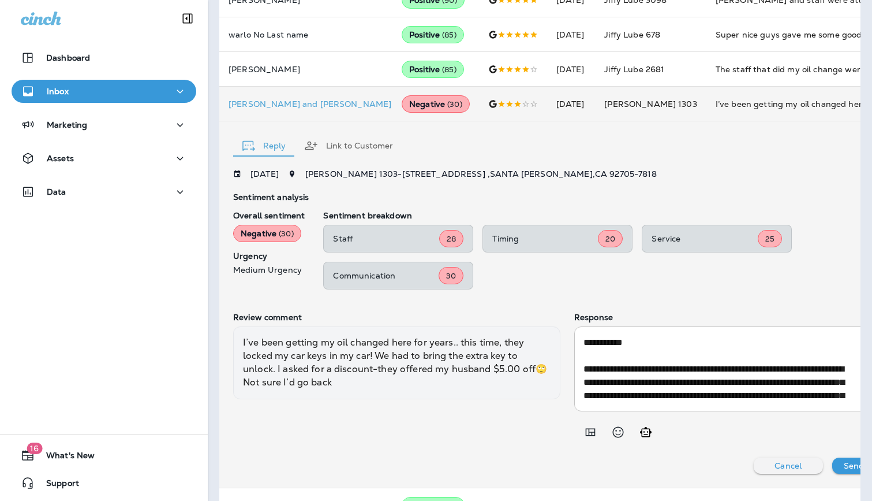
click at [665, 360] on textarea "**********" at bounding box center [719, 368] width 270 height 66
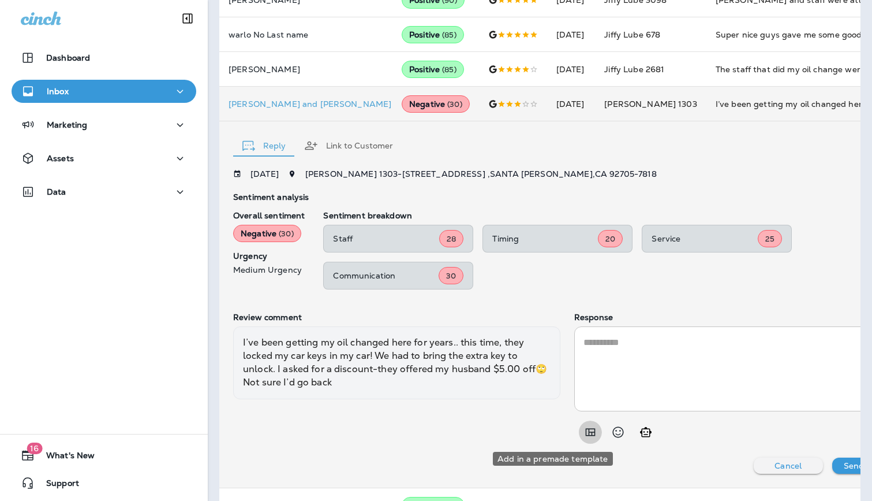
click at [586, 434] on icon "Add in a premade template" at bounding box center [591, 432] width 10 height 8
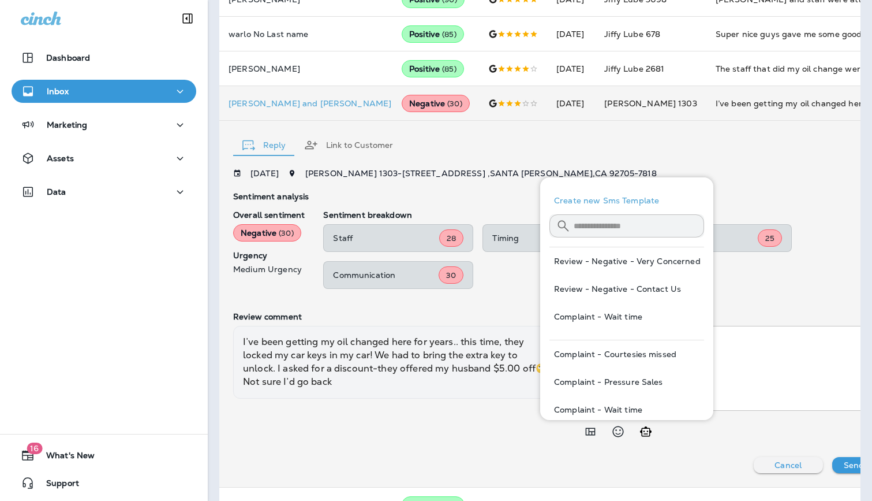
scroll to position [1, 0]
click at [642, 284] on button "Review - Negative - Contact Us" at bounding box center [627, 288] width 155 height 28
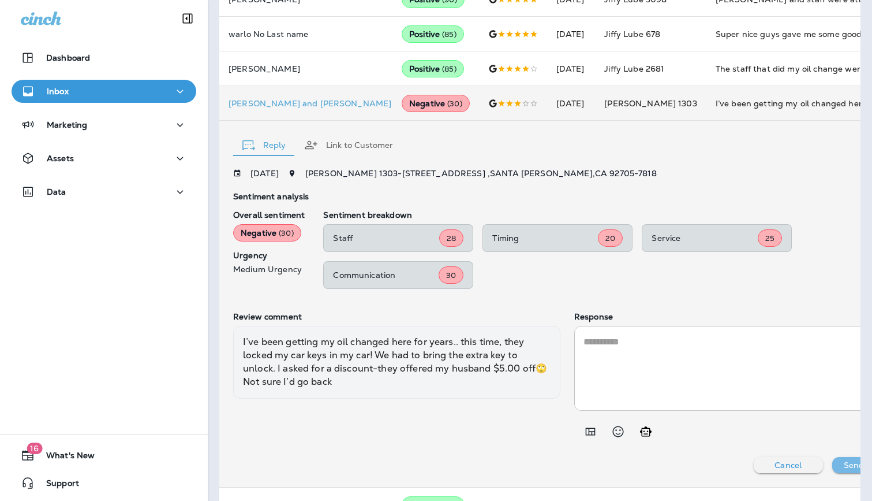
click at [844, 467] on p "Send Reply" at bounding box center [867, 464] width 46 height 9
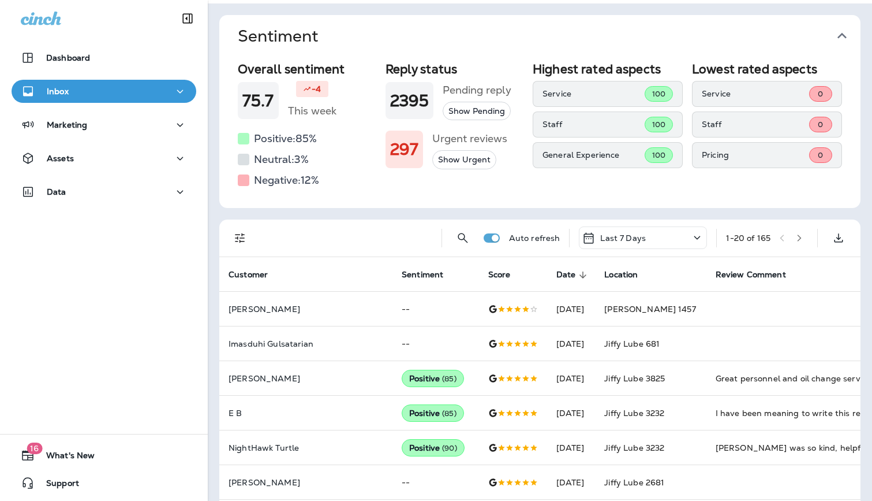
scroll to position [30, 0]
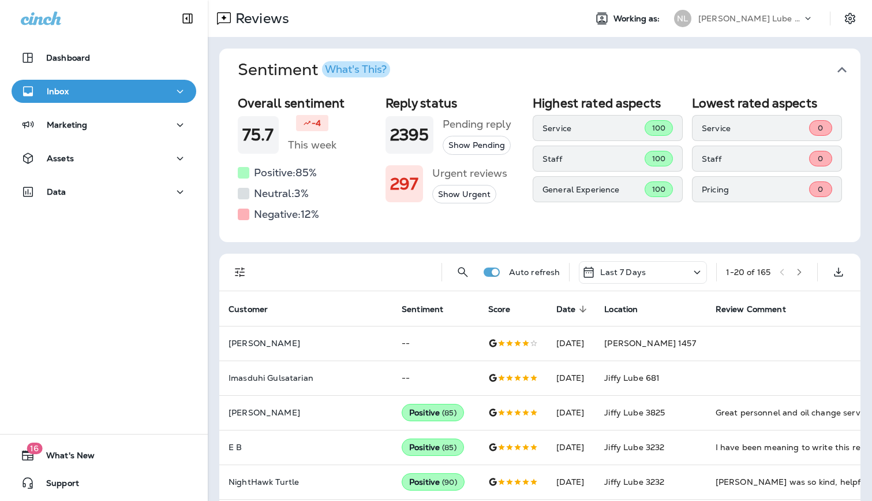
click at [730, 18] on p "[PERSON_NAME] Lube Centers, Inc" at bounding box center [751, 18] width 104 height 9
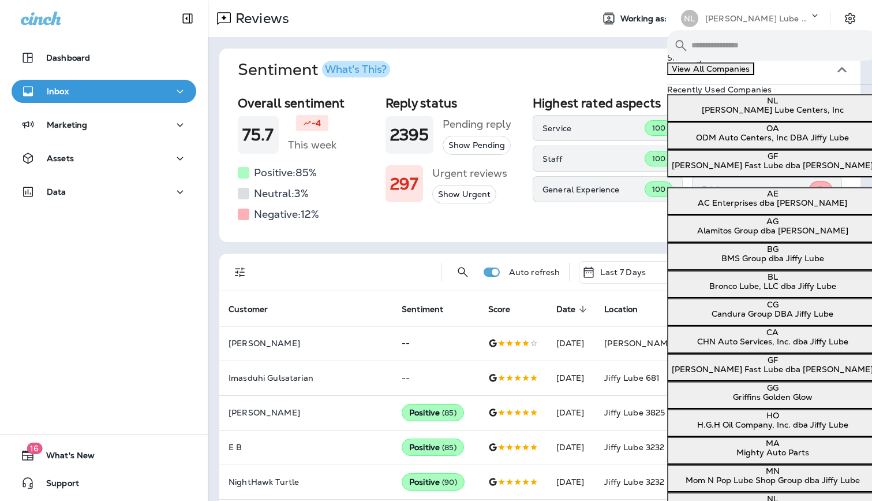
scroll to position [238, 0]
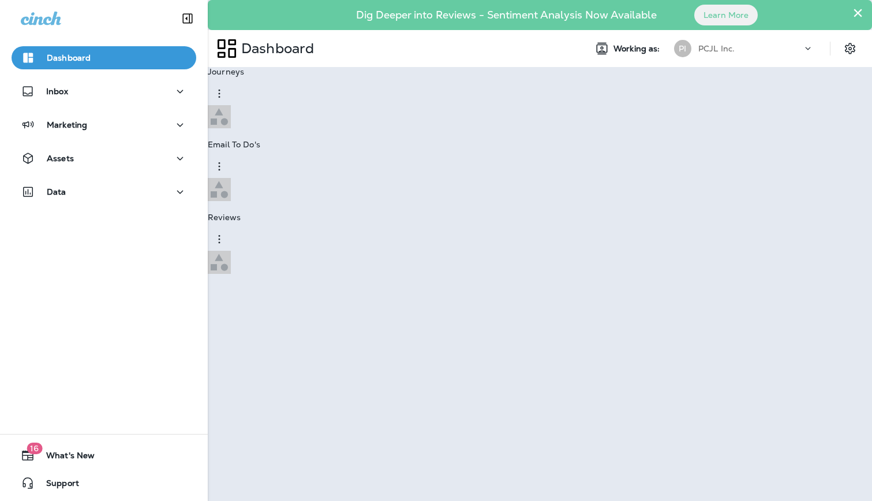
click at [61, 37] on p "Go to Reviews" at bounding box center [33, 32] width 57 height 9
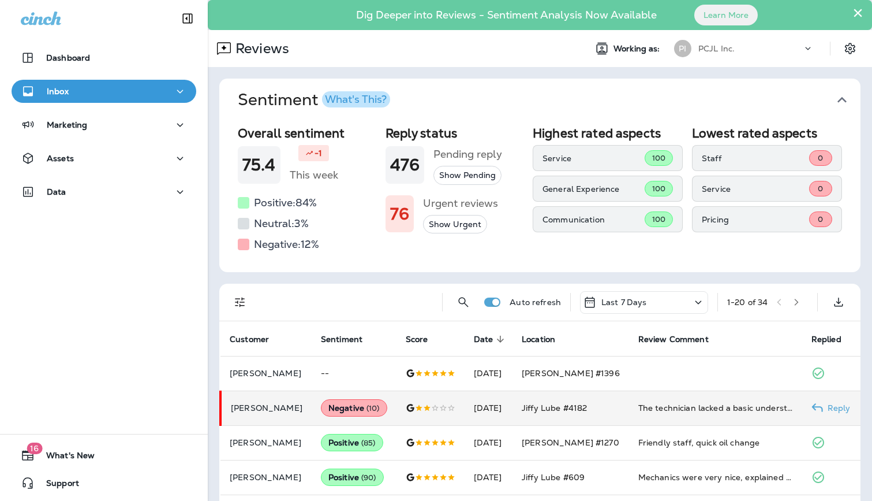
click at [676, 406] on div "The technician lacked a basic understanding of his job and could not answer a q…" at bounding box center [716, 408] width 155 height 12
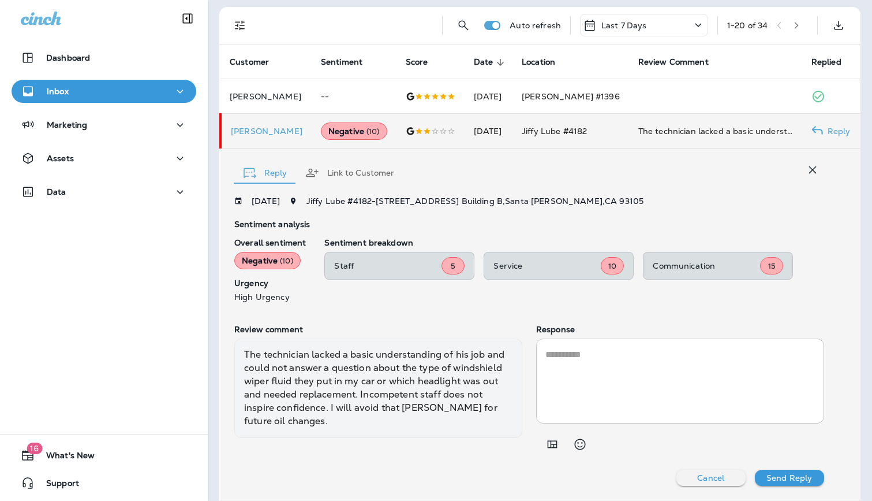
scroll to position [275, 0]
click at [555, 450] on icon "Add in a premade template" at bounding box center [553, 445] width 14 height 14
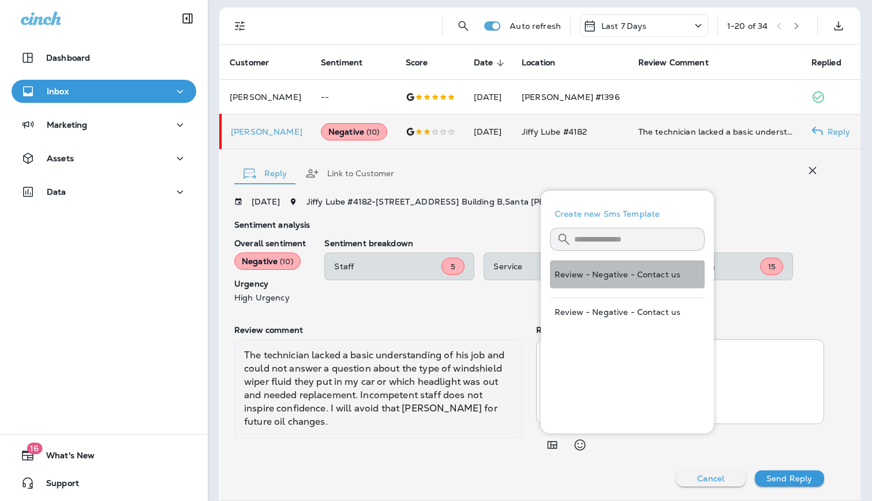
click at [650, 264] on button "Review - Negative - Contact us" at bounding box center [627, 274] width 155 height 28
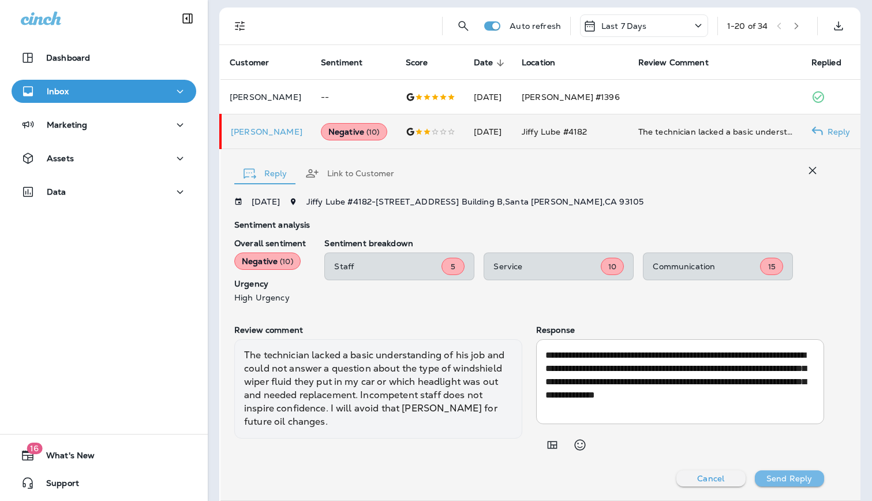
click at [779, 477] on p "Send Reply" at bounding box center [790, 477] width 46 height 9
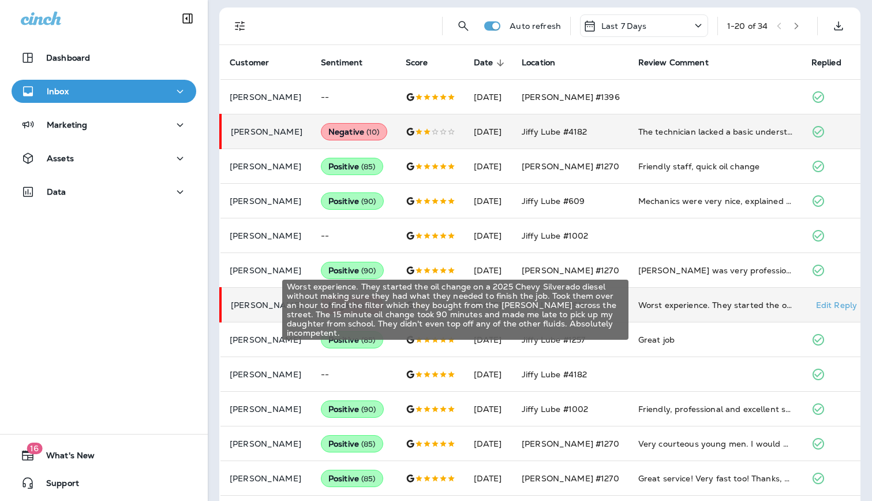
click at [684, 307] on div "Worst experience. They started the oil change on a 2025 Chevy Silverado diesel …" at bounding box center [716, 305] width 155 height 12
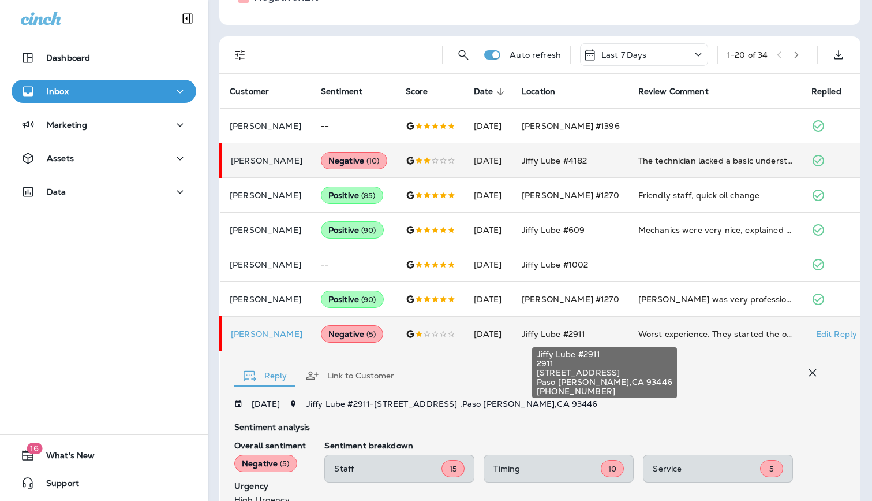
scroll to position [0, 0]
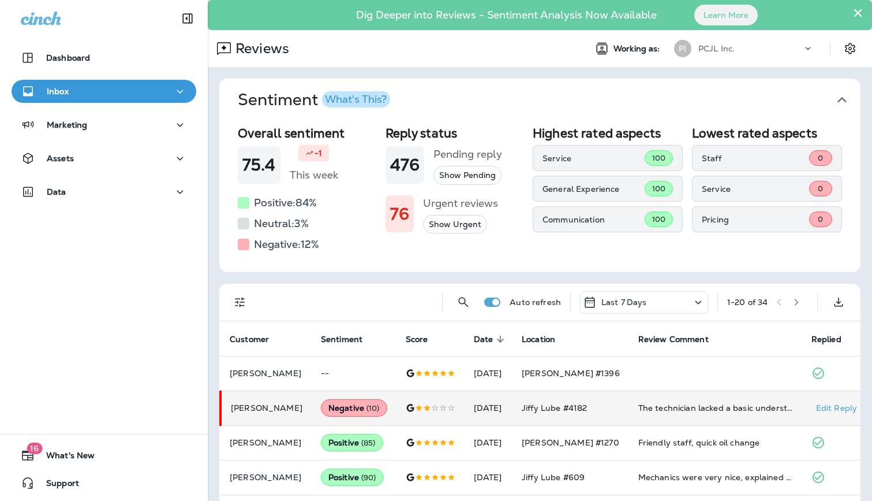
click at [623, 414] on td "Jiffy Lube #4182" at bounding box center [571, 407] width 117 height 35
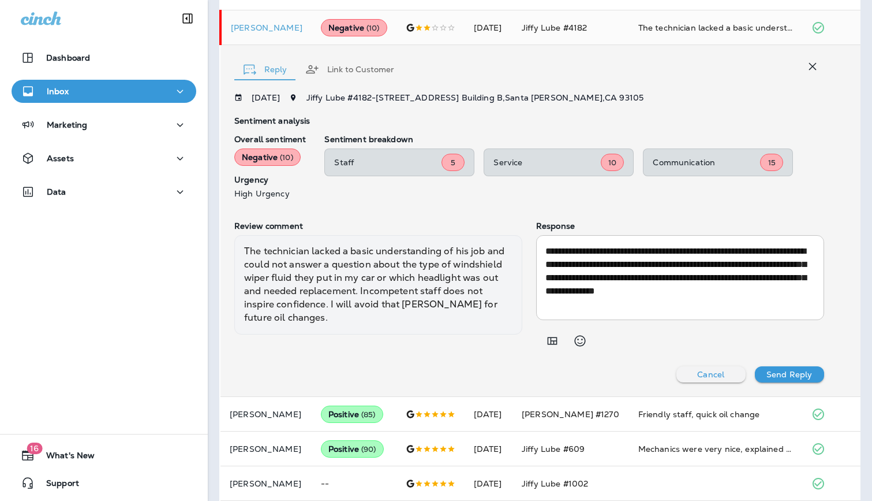
scroll to position [393, 0]
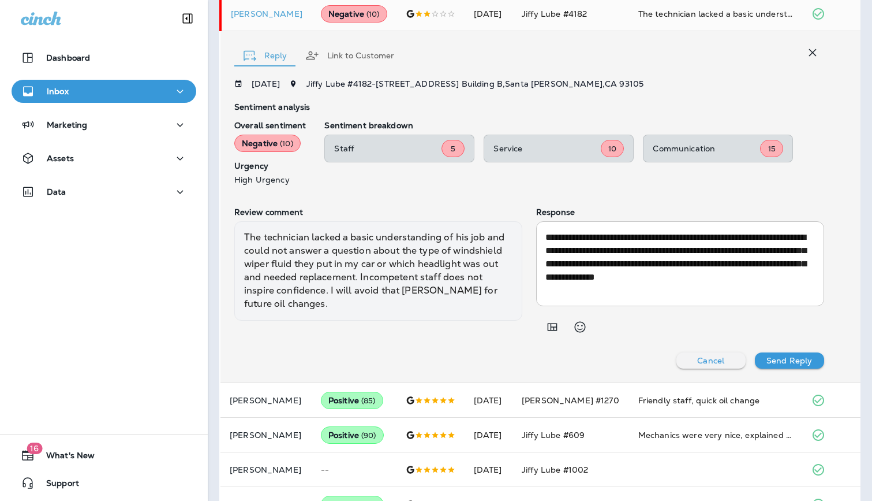
click at [707, 363] on p "Cancel" at bounding box center [710, 360] width 27 height 9
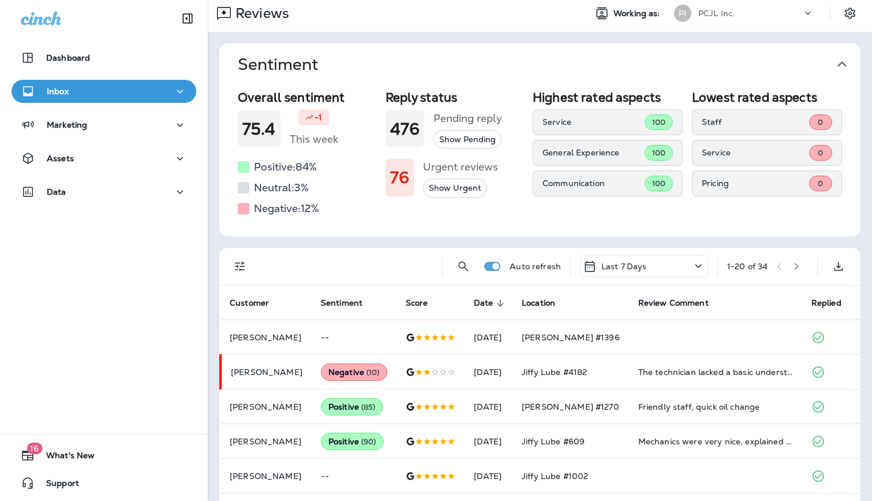
scroll to position [0, 0]
